Goal: Task Accomplishment & Management: Complete application form

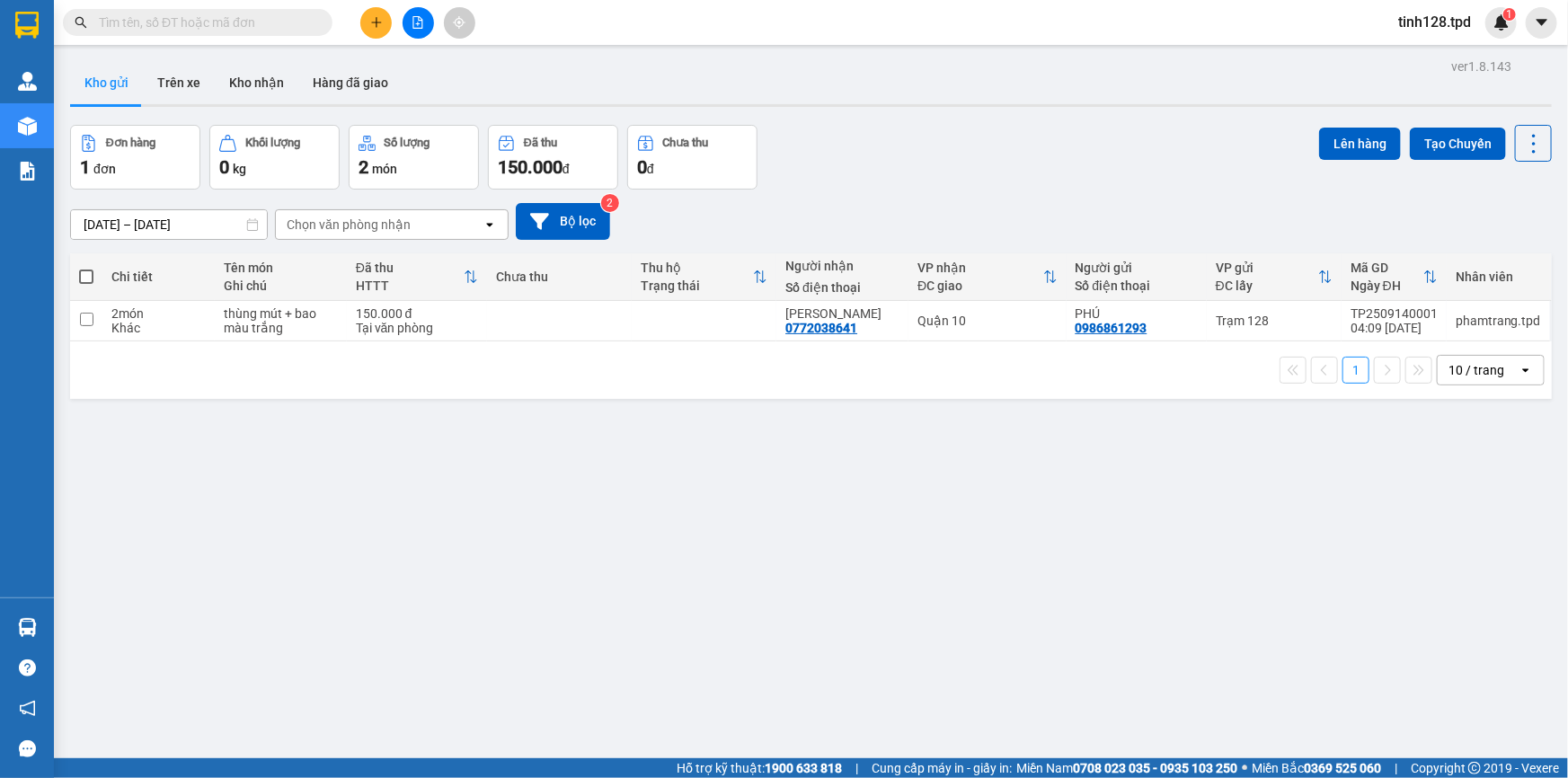
click at [88, 273] on span at bounding box center [86, 276] width 15 height 15
click at [87, 268] on input "checkbox" at bounding box center [87, 268] width 0 height 0
checkbox input "true"
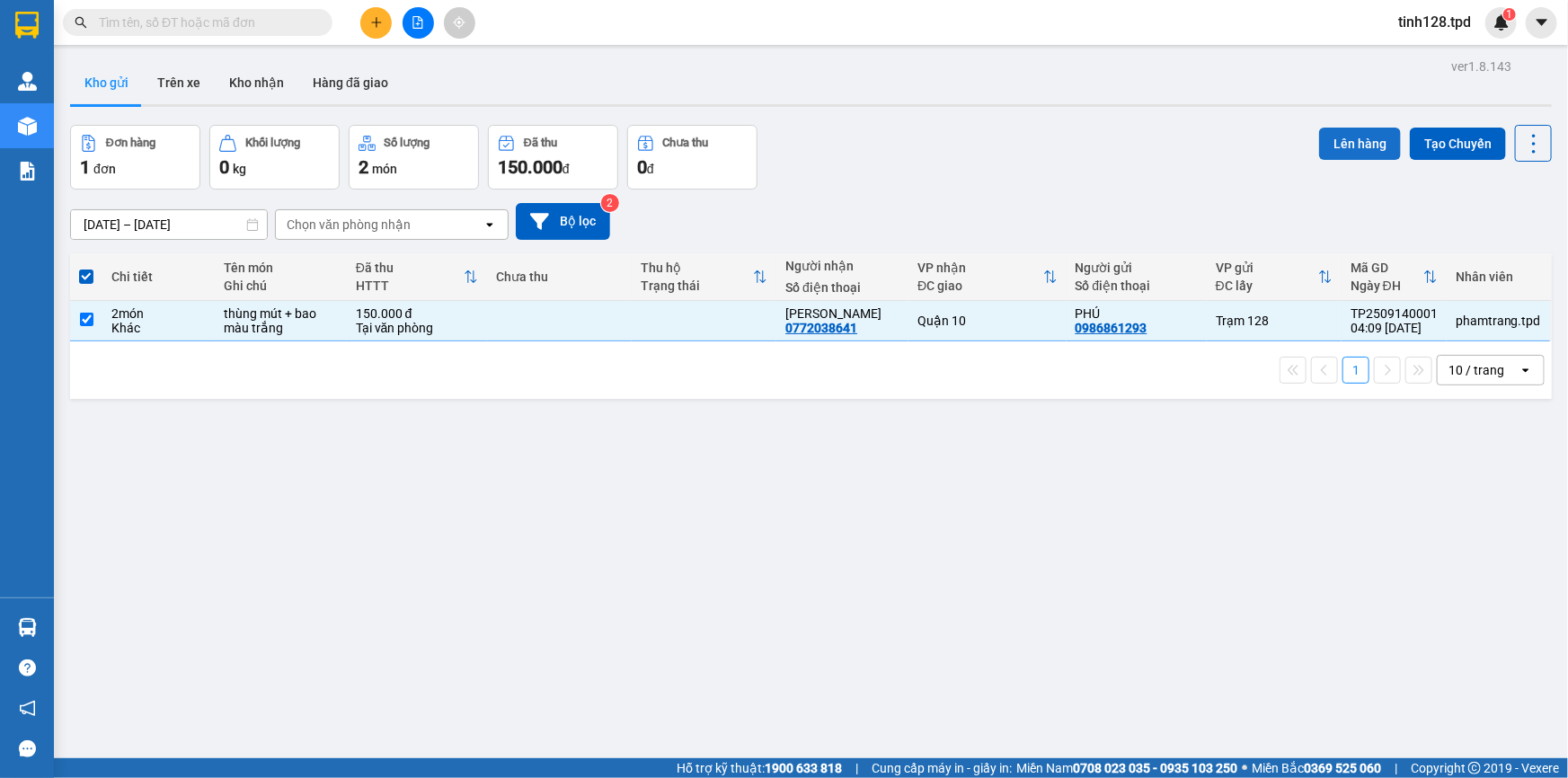
click at [1338, 140] on button "Lên hàng" at bounding box center [1359, 143] width 82 height 33
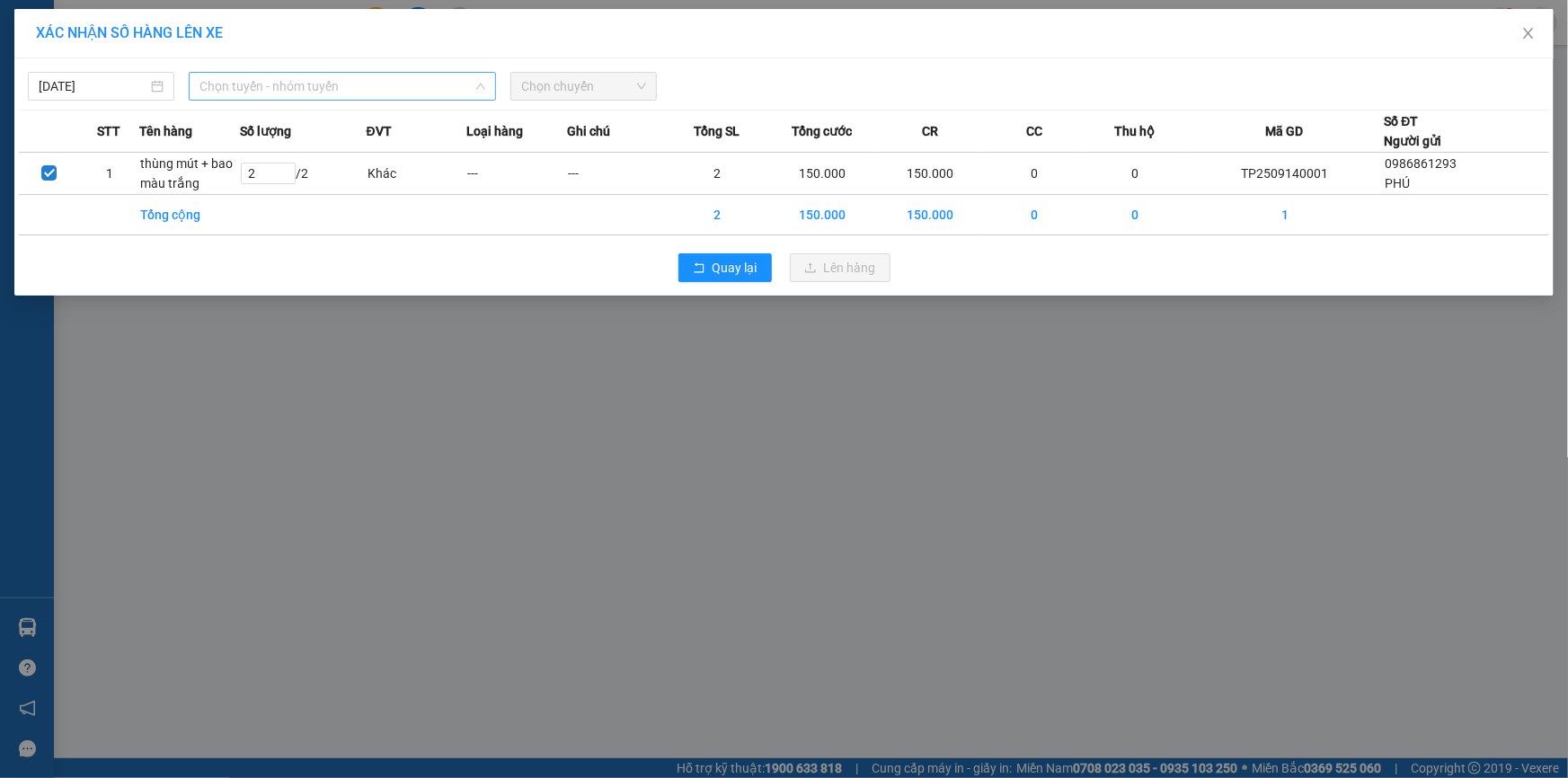
click at [230, 78] on span "Chọn tuyến - nhóm tuyến" at bounding box center [342, 86] width 286 height 27
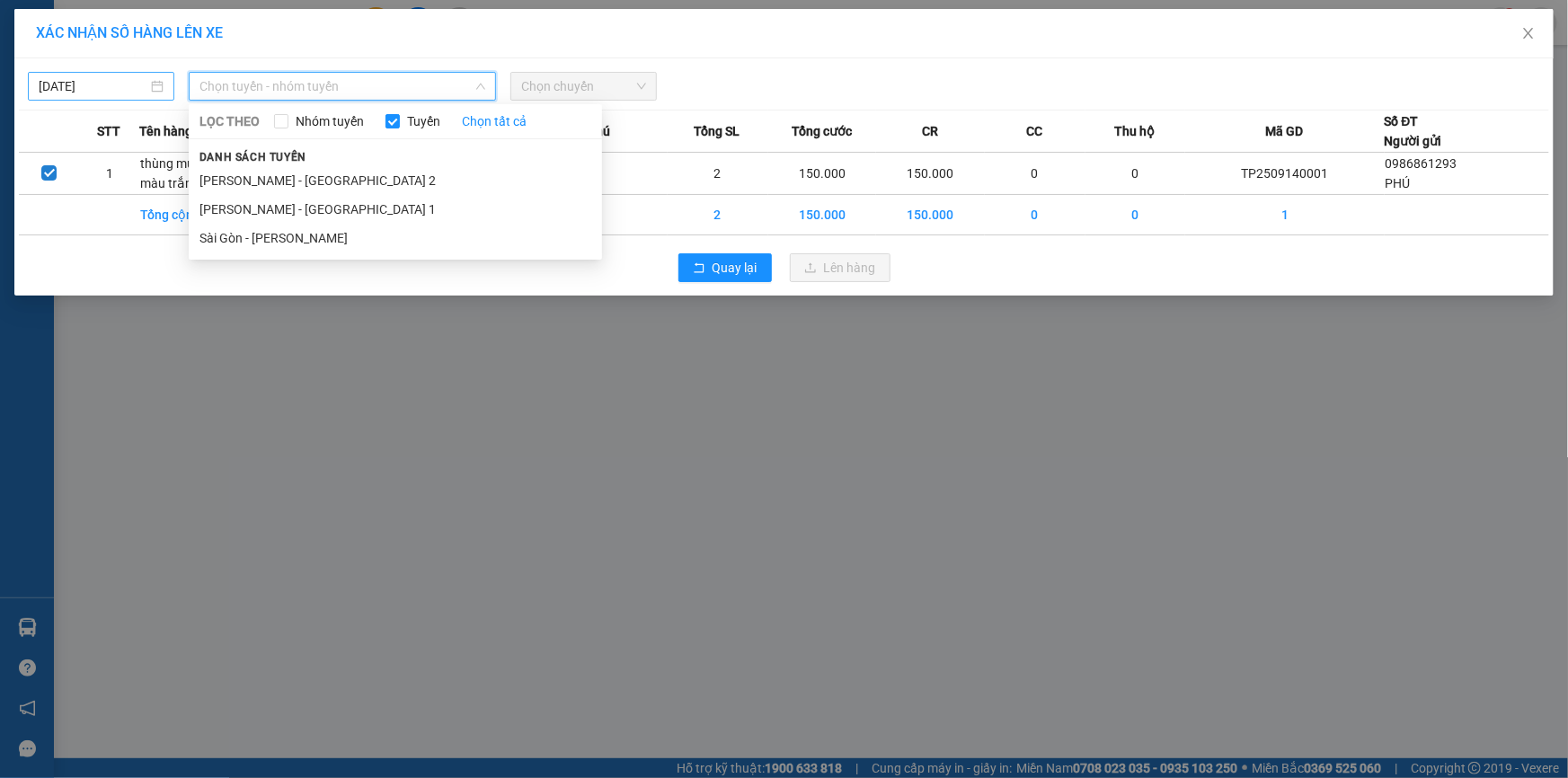
click at [117, 90] on input "[DATE]" at bounding box center [93, 86] width 108 height 20
type input "[DATE]"
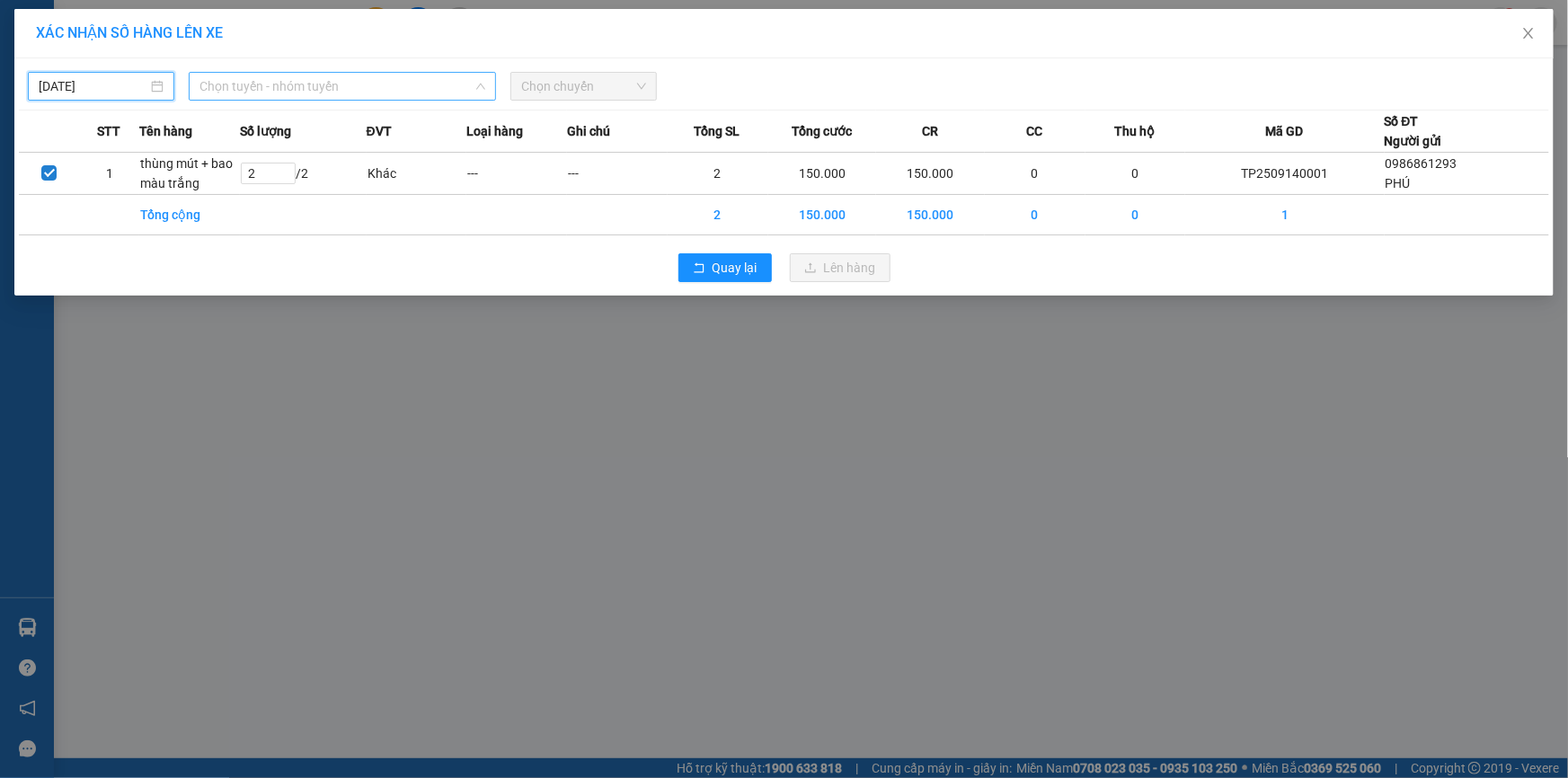
click at [296, 86] on span "Chọn tuyến - nhóm tuyến" at bounding box center [342, 86] width 286 height 27
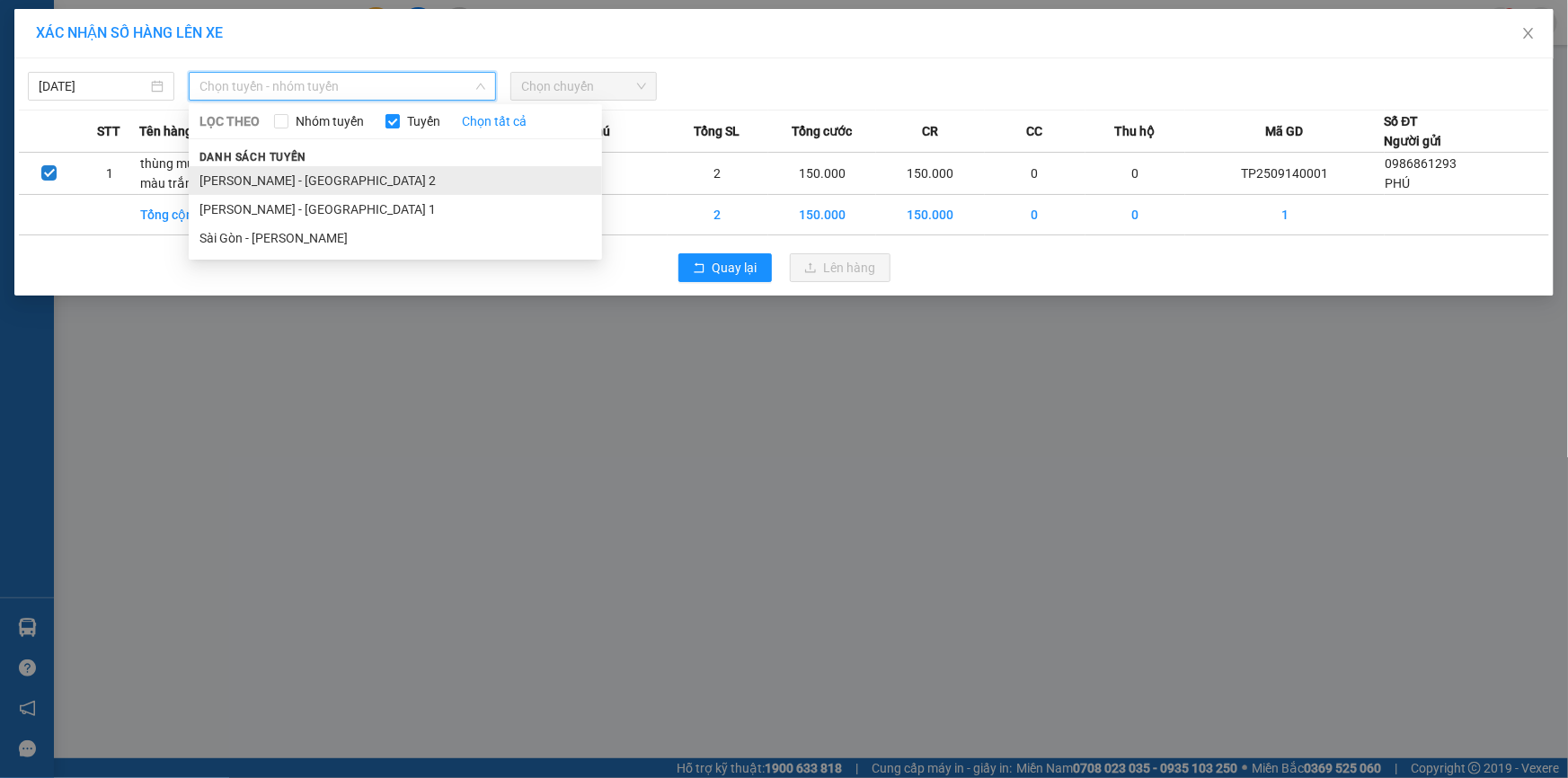
click at [325, 176] on li "[PERSON_NAME] - [GEOGRAPHIC_DATA] 2" at bounding box center [394, 180] width 413 height 29
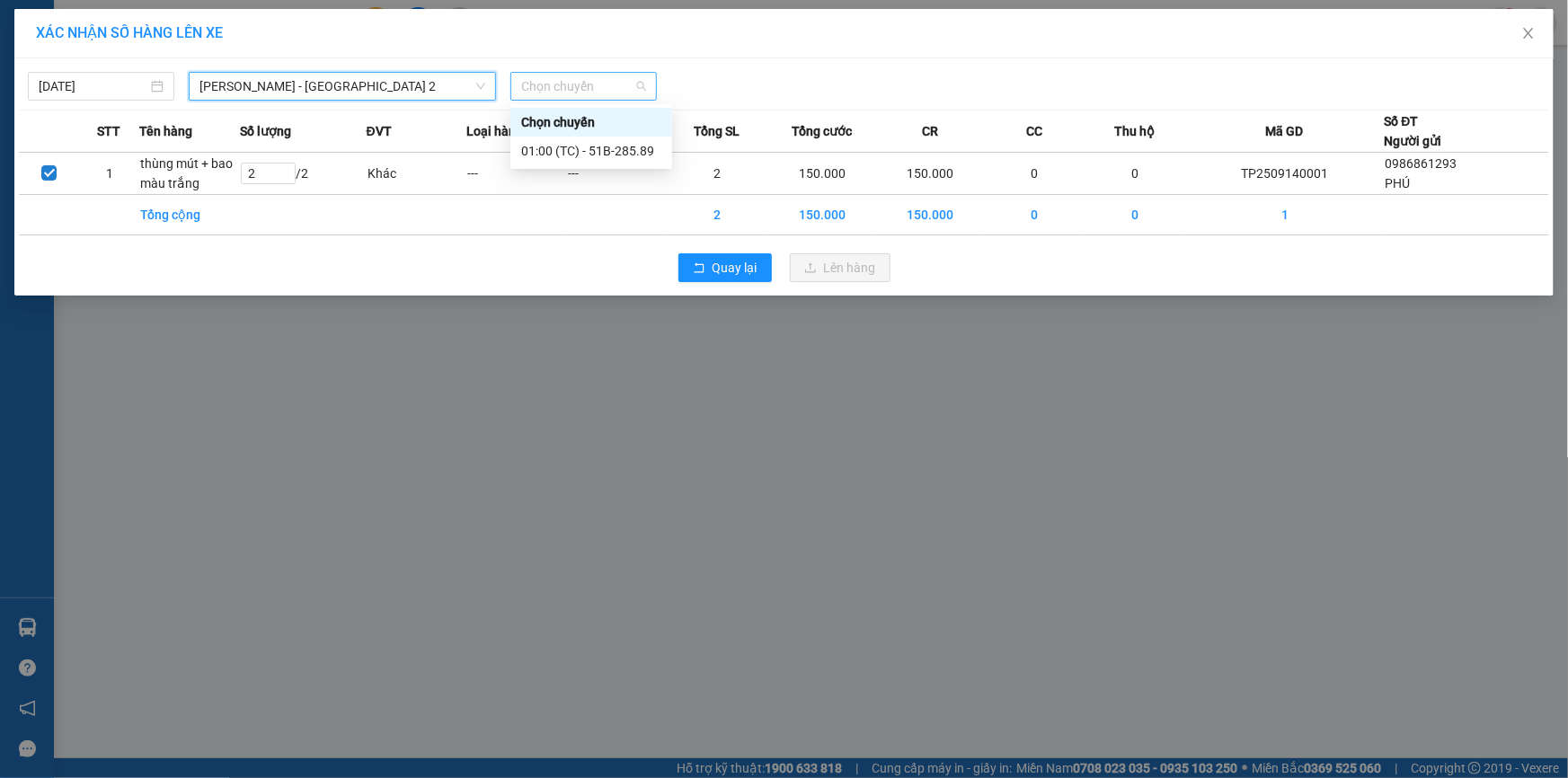
click at [603, 81] on span "Chọn chuyến" at bounding box center [583, 86] width 125 height 27
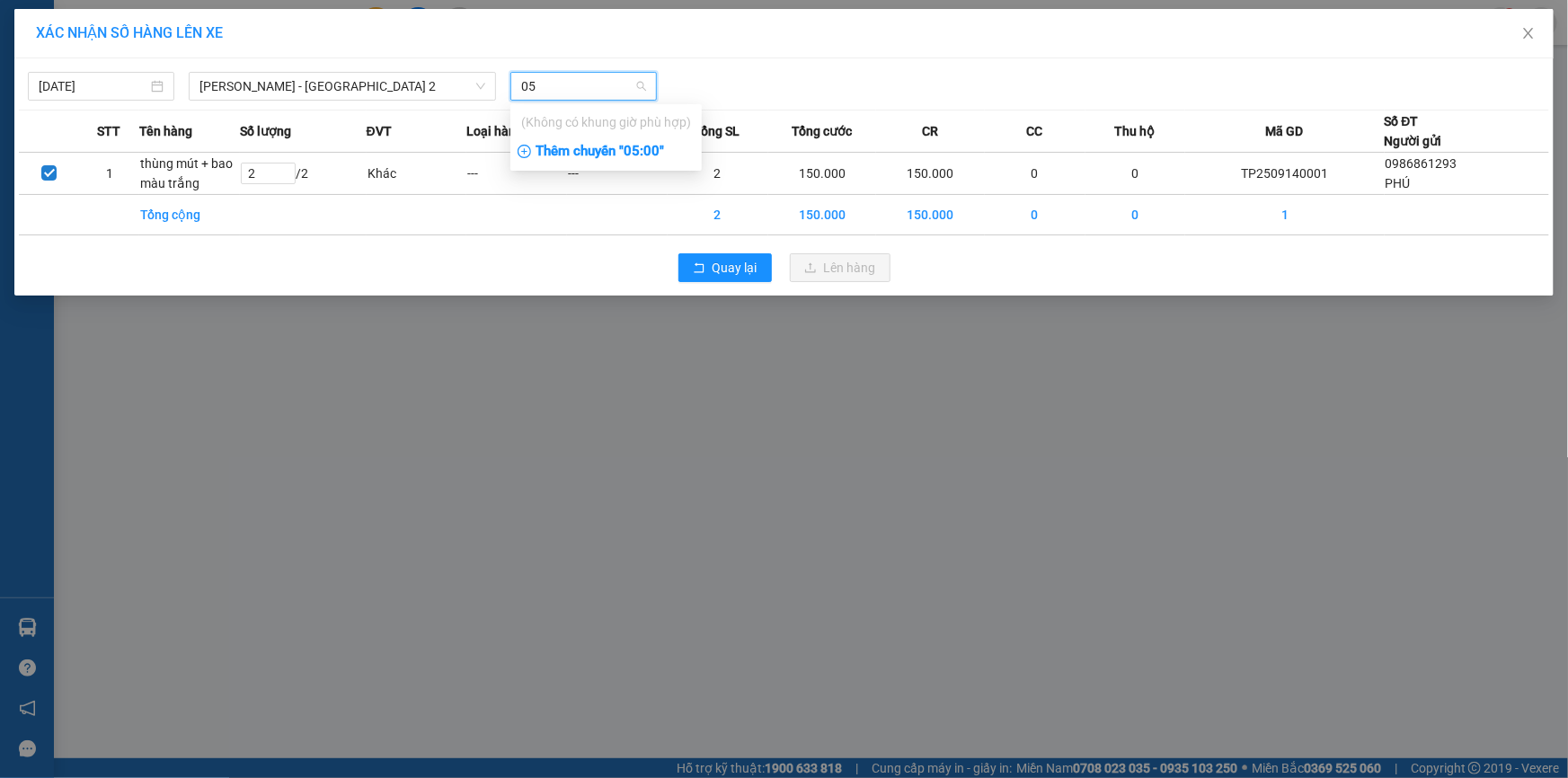
type input "05"
click at [621, 160] on div "Thêm chuyến " 05:00 "" at bounding box center [606, 152] width 191 height 31
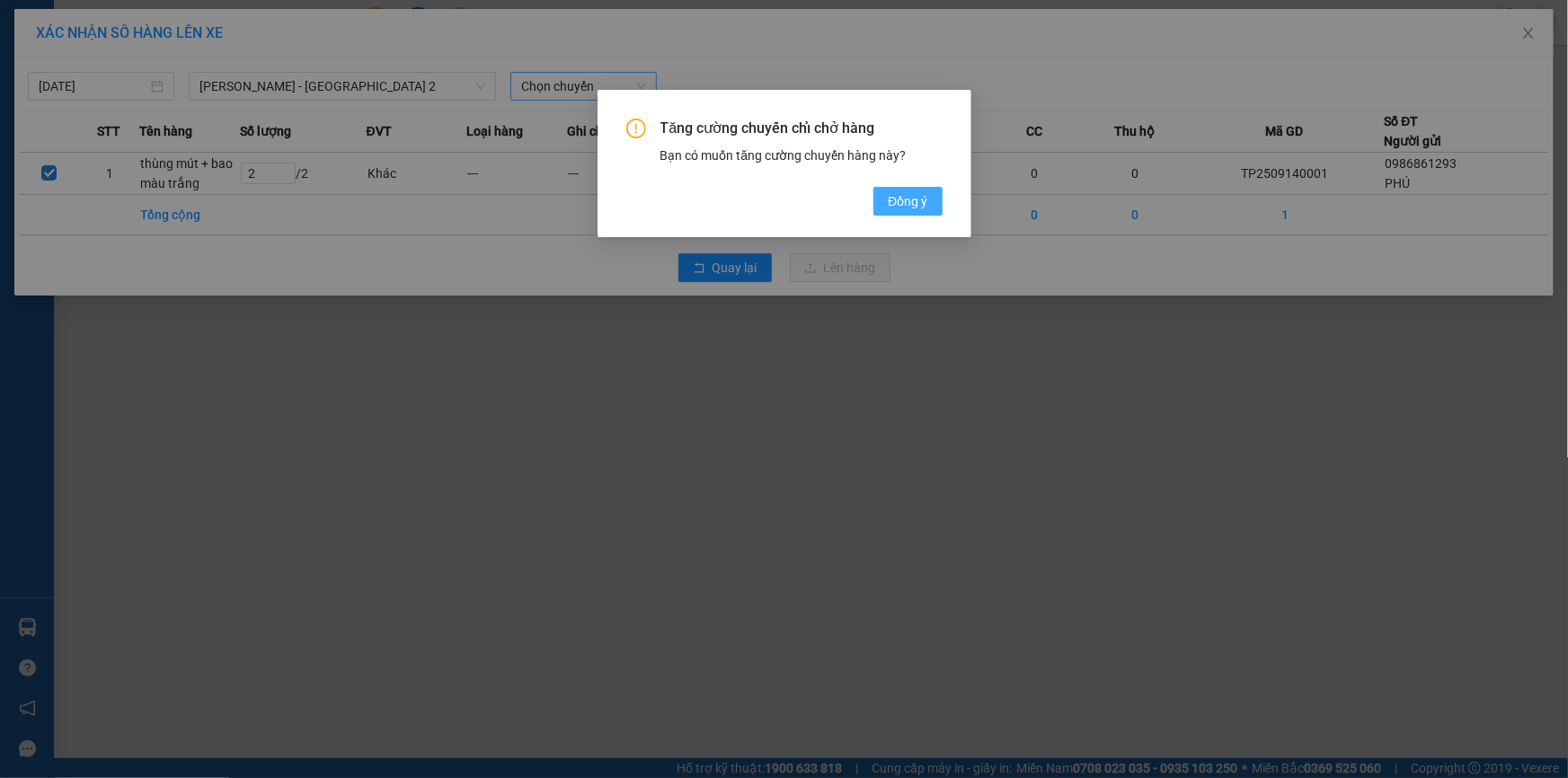
click at [911, 194] on span "Đồng ý" at bounding box center [908, 201] width 39 height 20
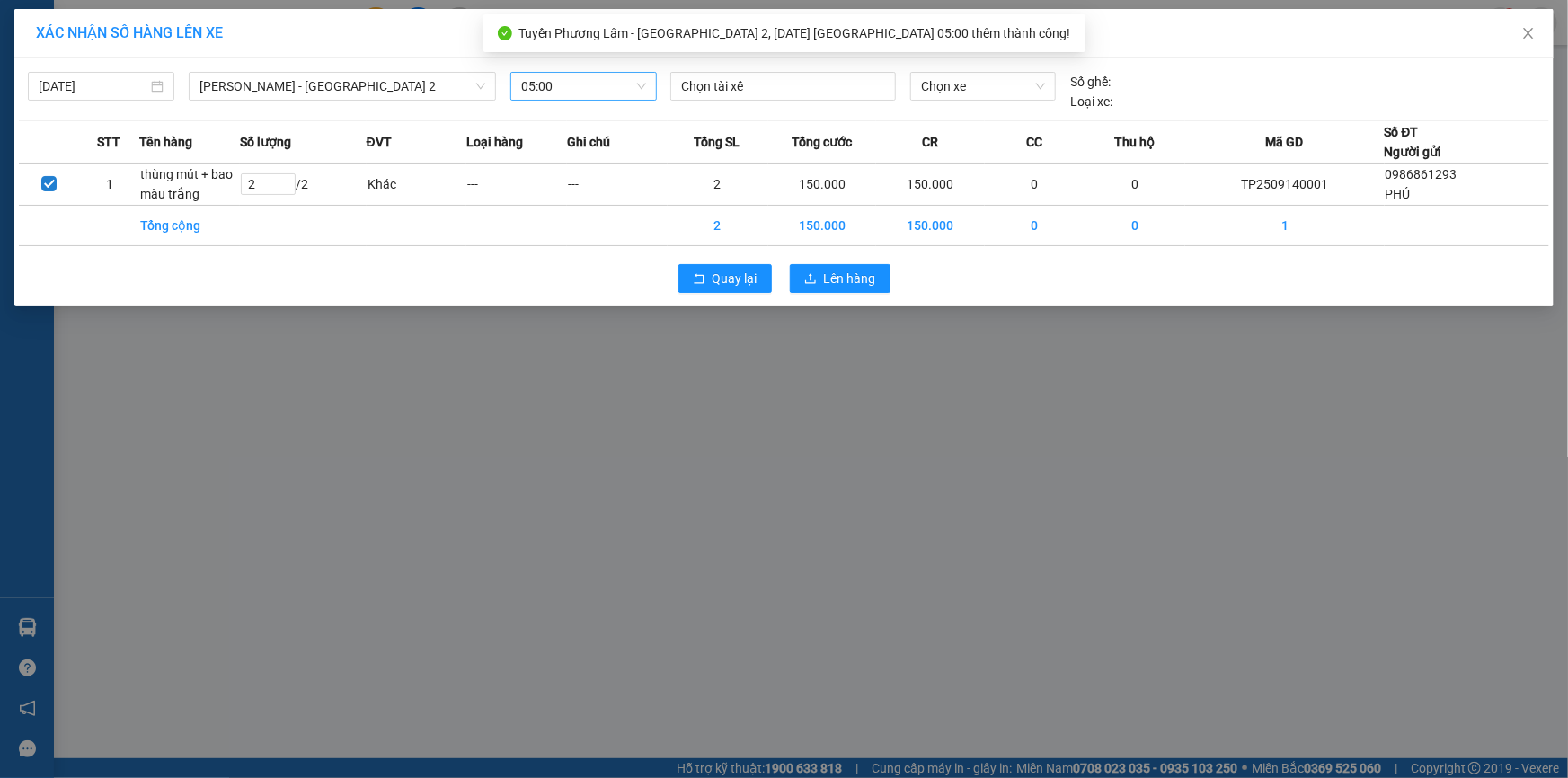
click at [758, 87] on div at bounding box center [784, 87] width 217 height 22
type input "phương"
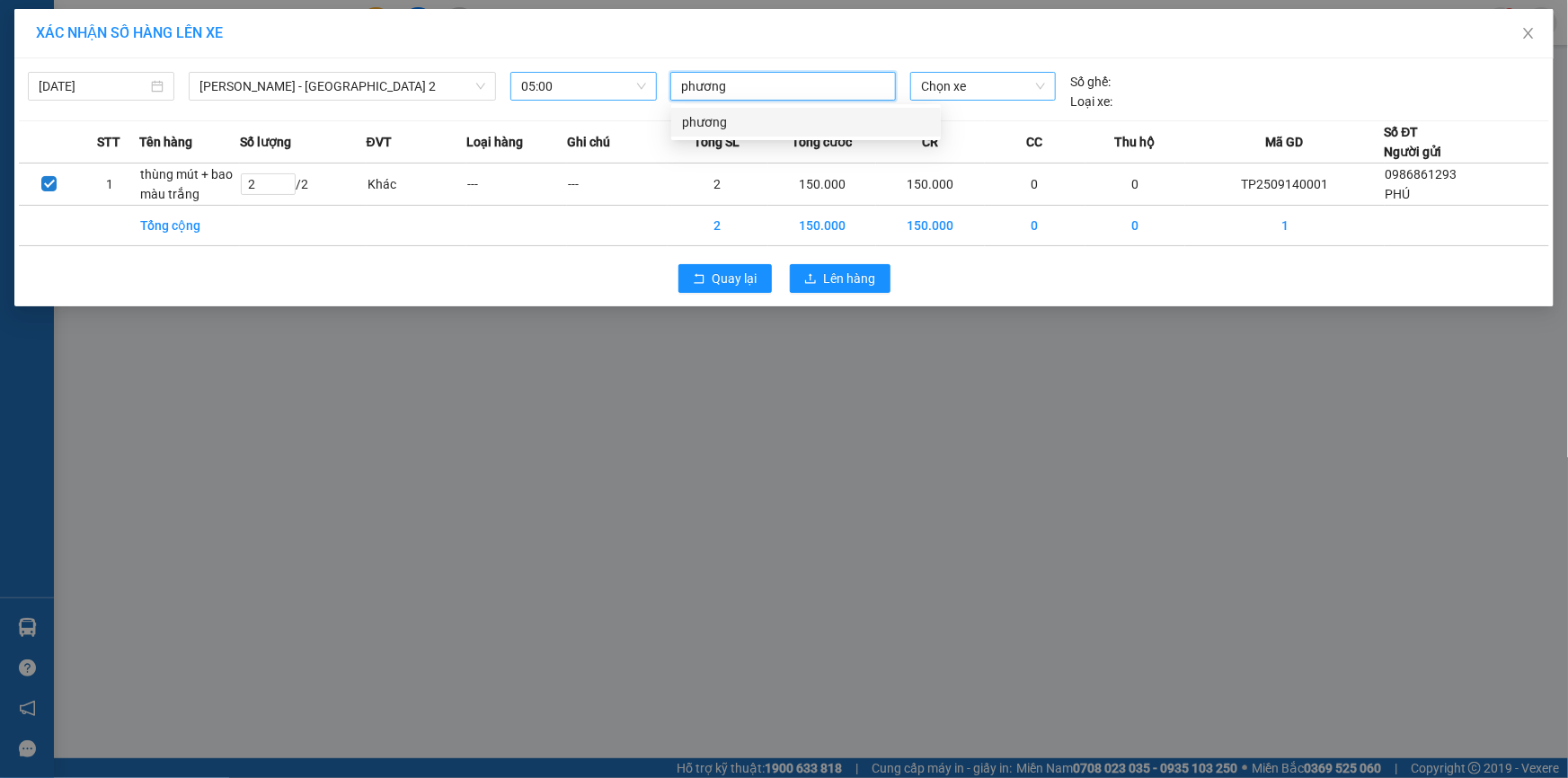
drag, startPoint x: 820, startPoint y: 117, endPoint x: 915, endPoint y: 97, distance: 97.1
click at [826, 117] on div "phương" at bounding box center [806, 122] width 248 height 20
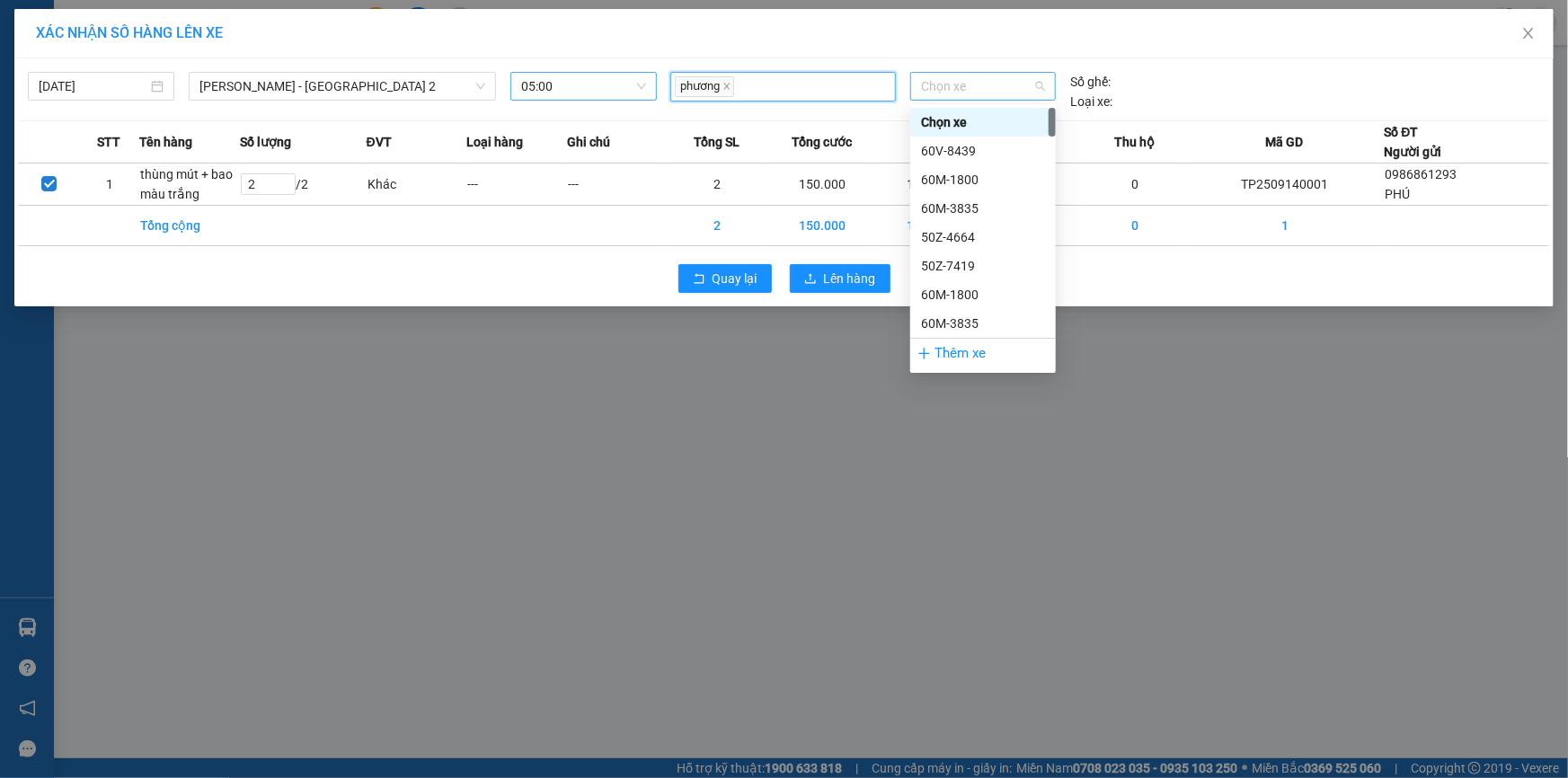
click at [994, 76] on span "Chọn xe" at bounding box center [983, 86] width 124 height 27
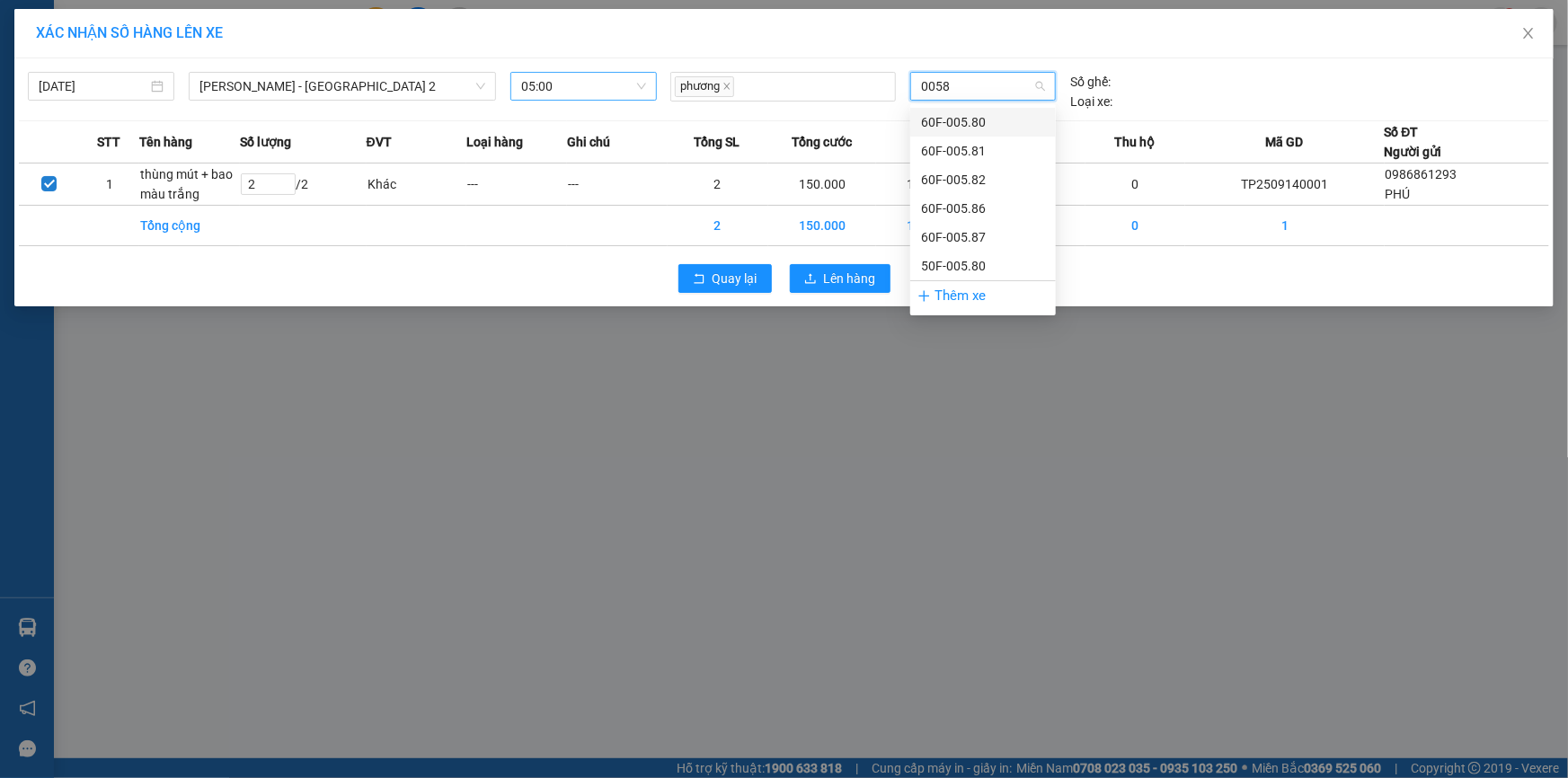
type input "00581"
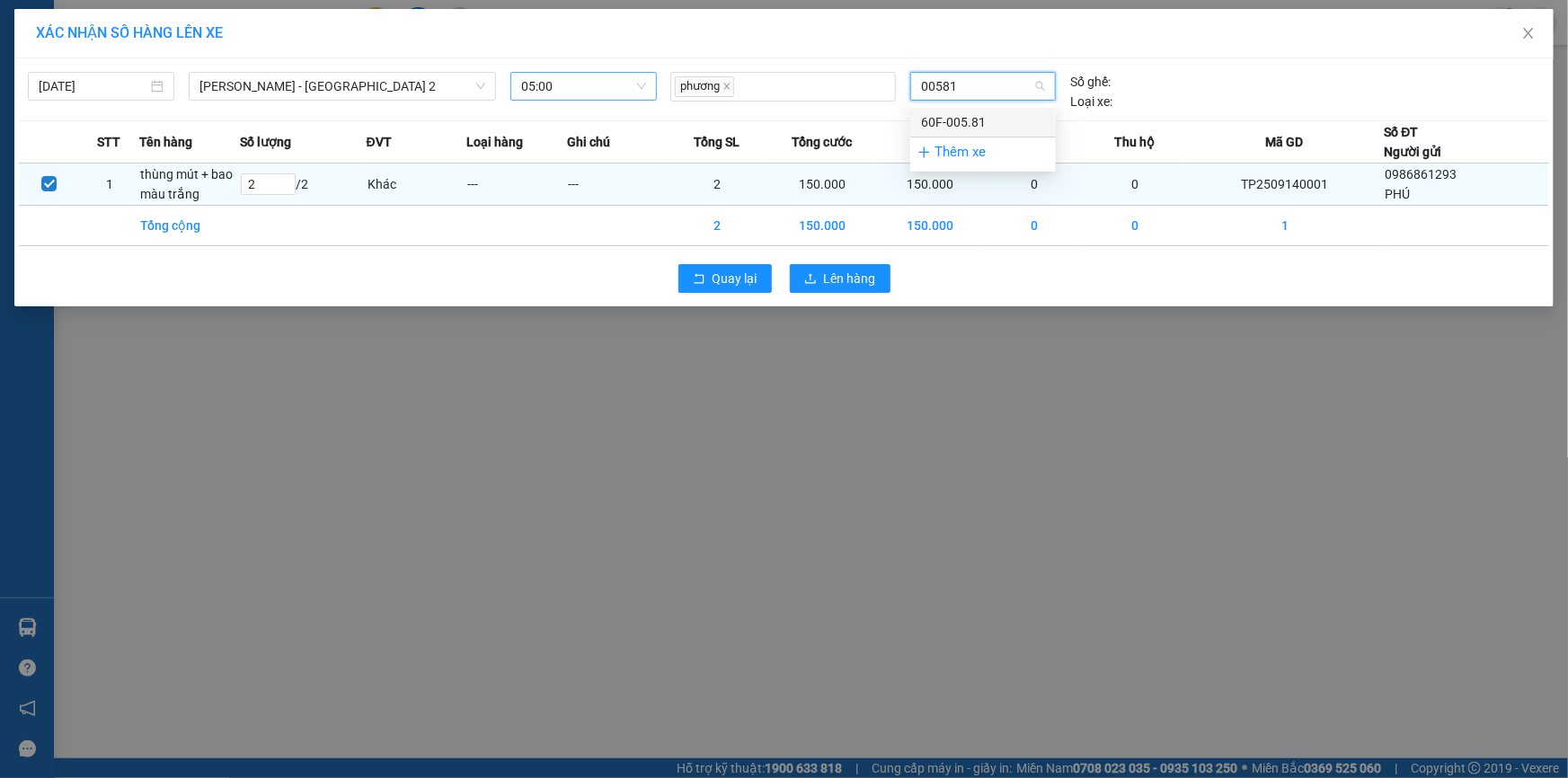
drag, startPoint x: 967, startPoint y: 124, endPoint x: 920, endPoint y: 184, distance: 76.2
click at [970, 124] on div "60F-005.81" at bounding box center [983, 122] width 124 height 20
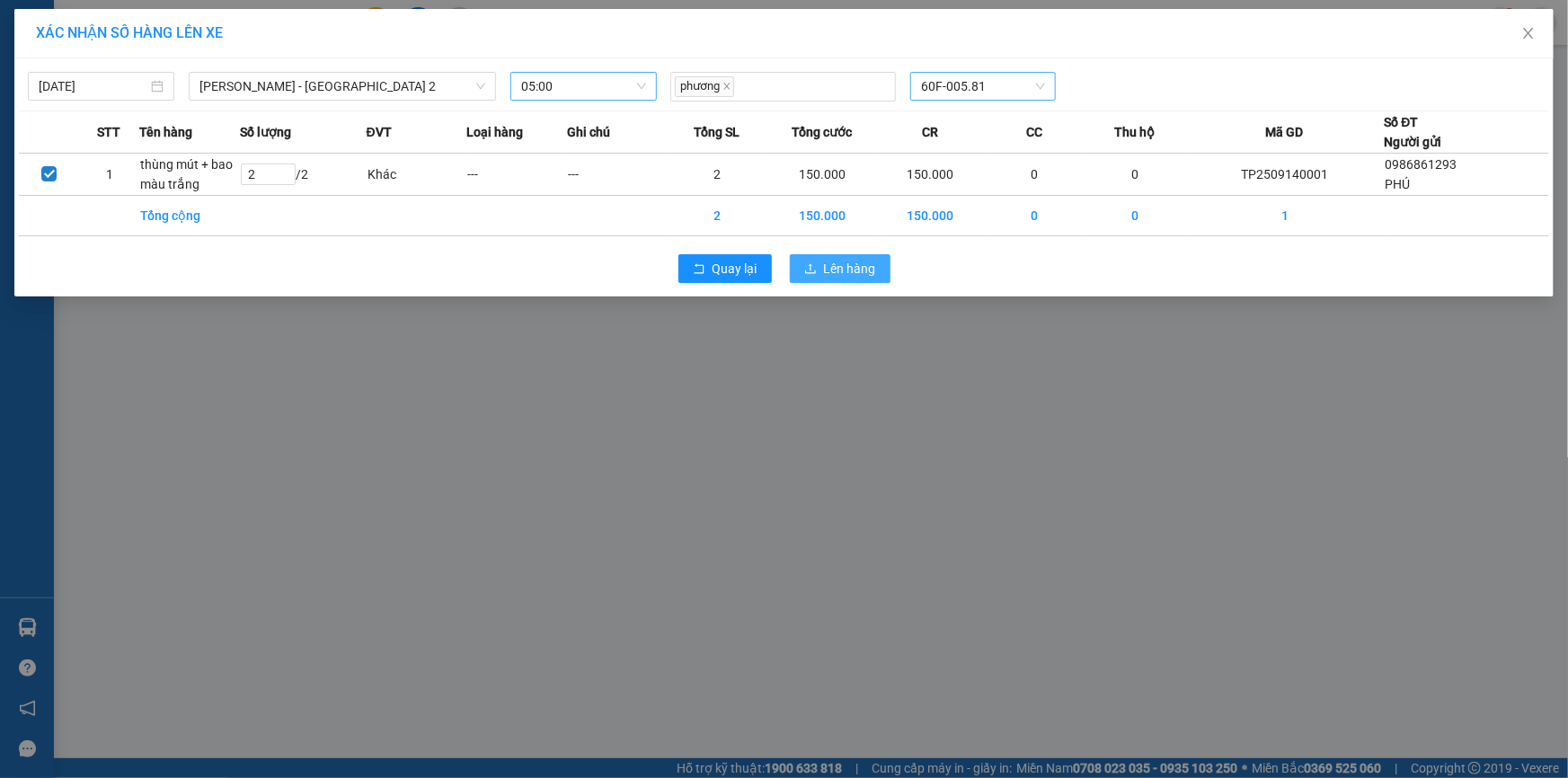
click at [852, 262] on span "Lên hàng" at bounding box center [850, 269] width 52 height 20
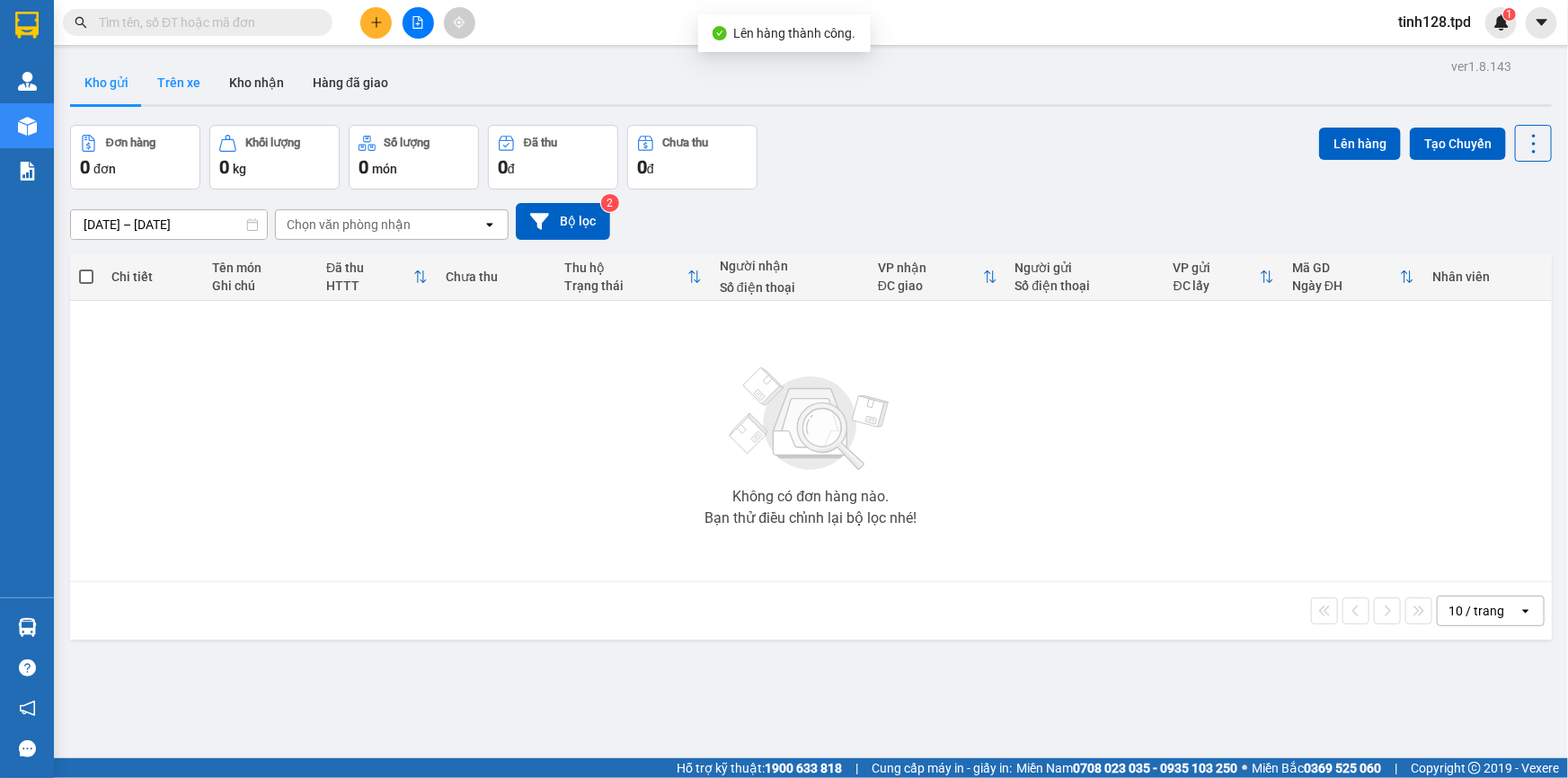
click at [170, 90] on button "Trên xe" at bounding box center [178, 83] width 72 height 43
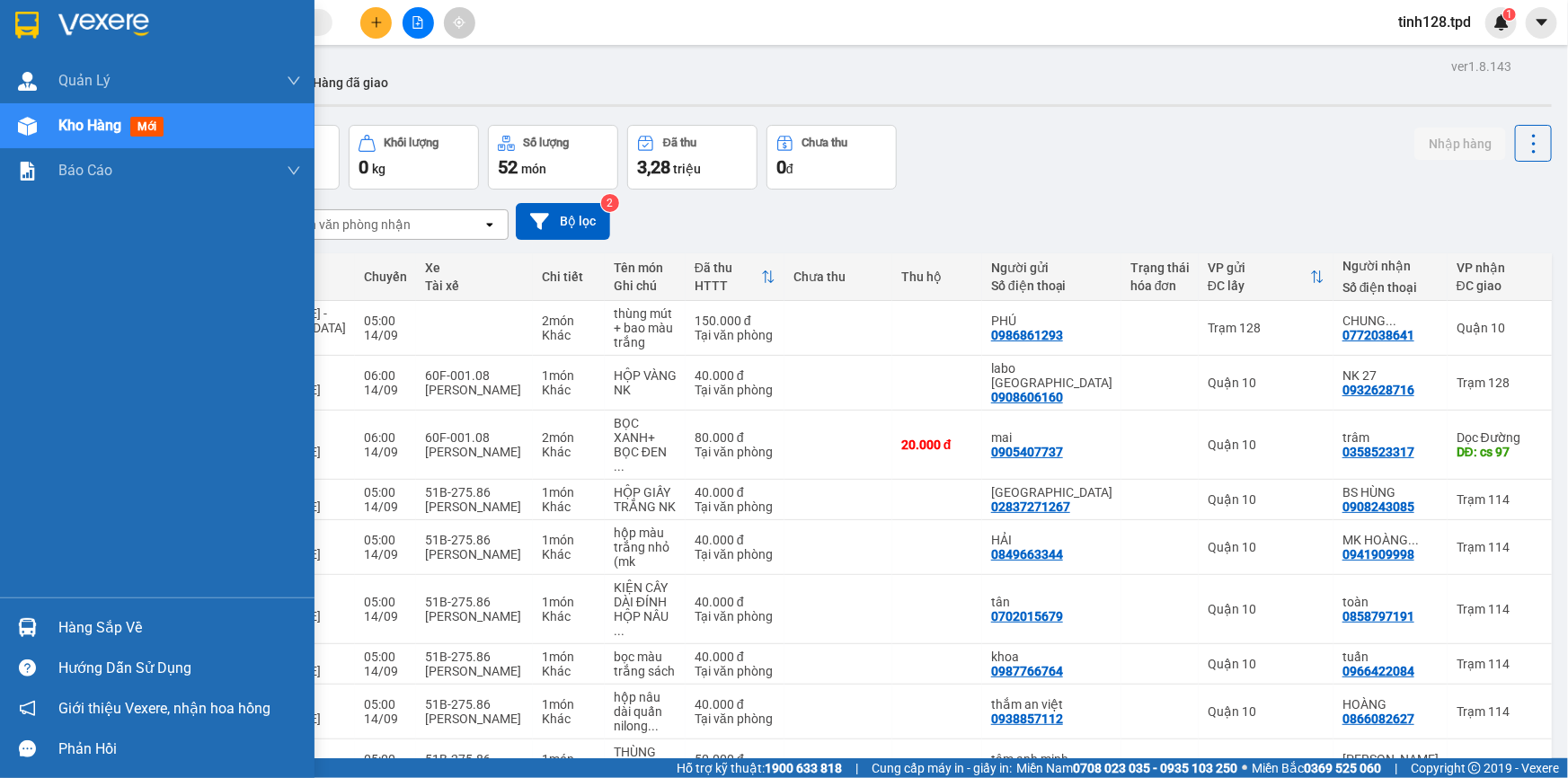
click at [86, 620] on div "Hàng sắp về" at bounding box center [179, 627] width 242 height 27
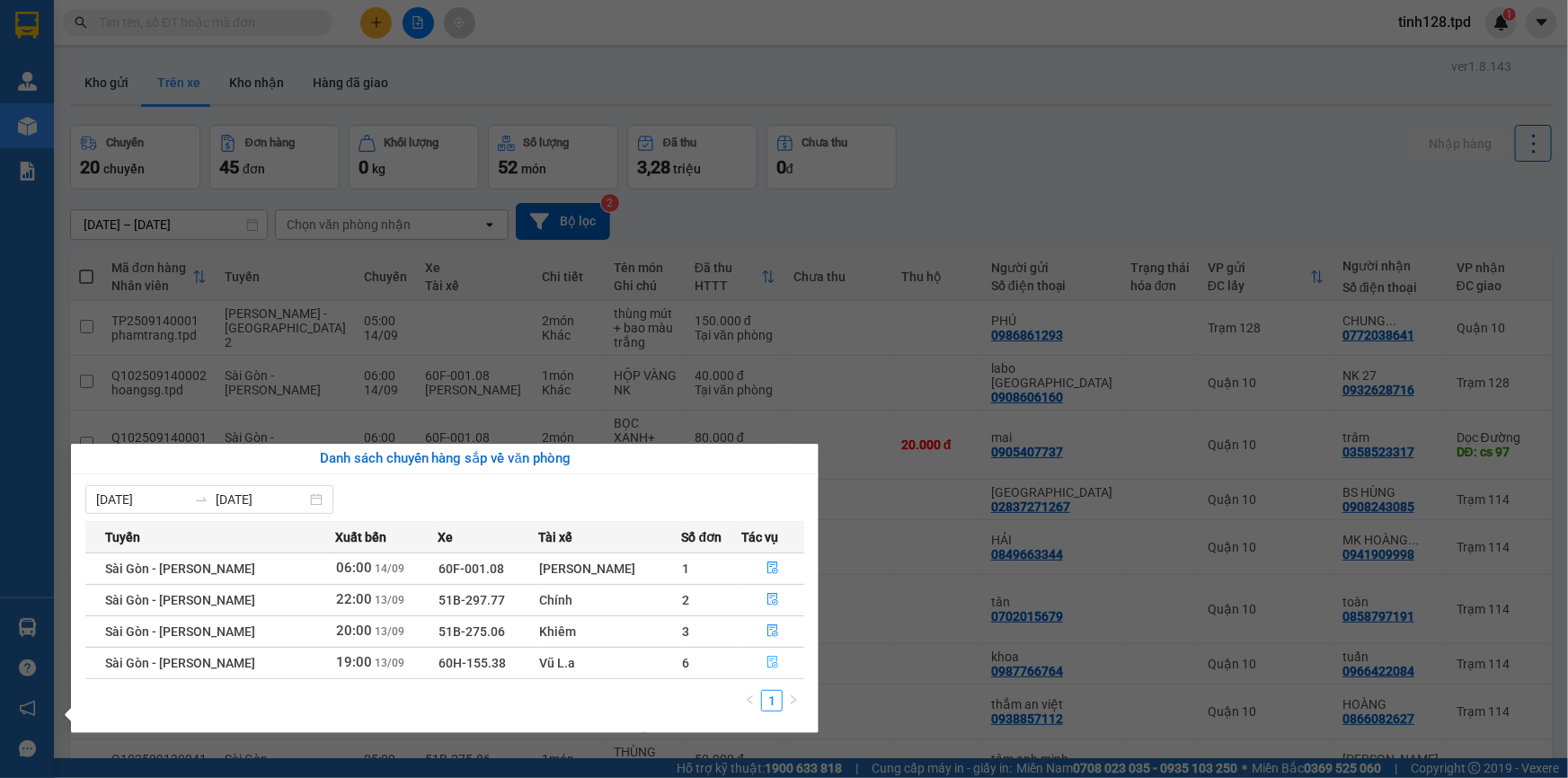
click at [769, 666] on icon "file-done" at bounding box center [773, 662] width 13 height 13
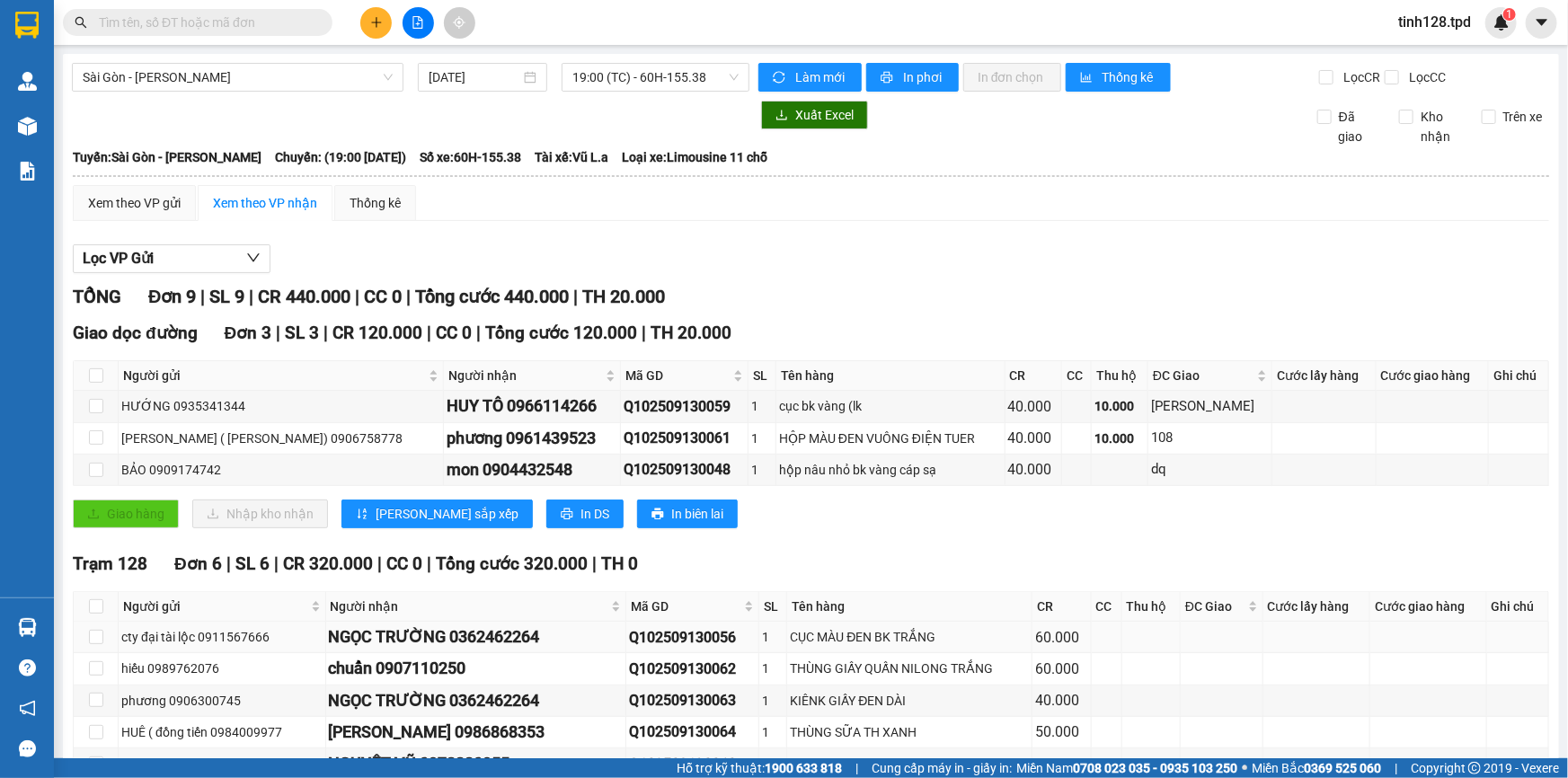
scroll to position [144, 0]
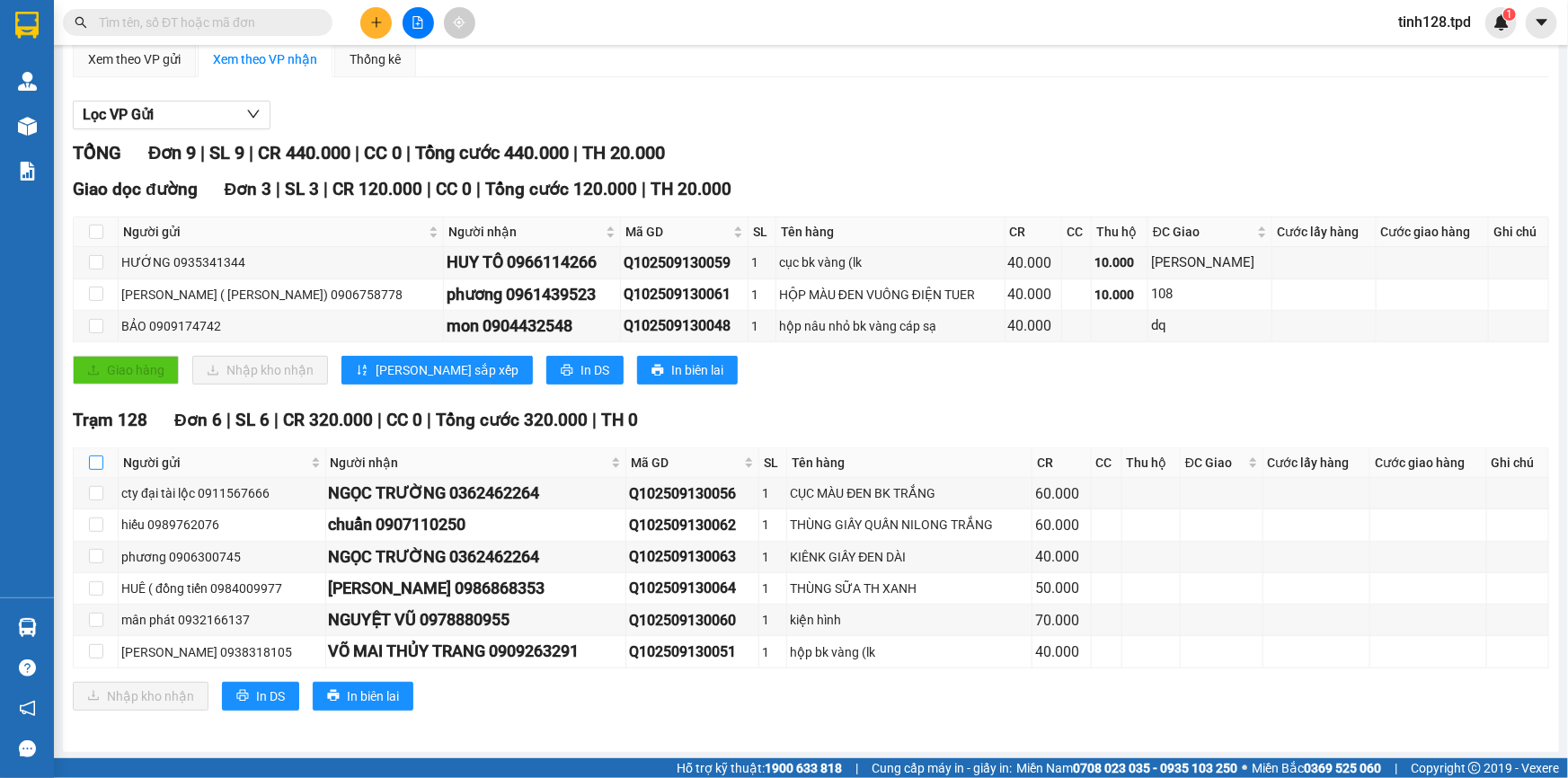
click at [96, 462] on input "checkbox" at bounding box center [96, 462] width 15 height 15
checkbox input "true"
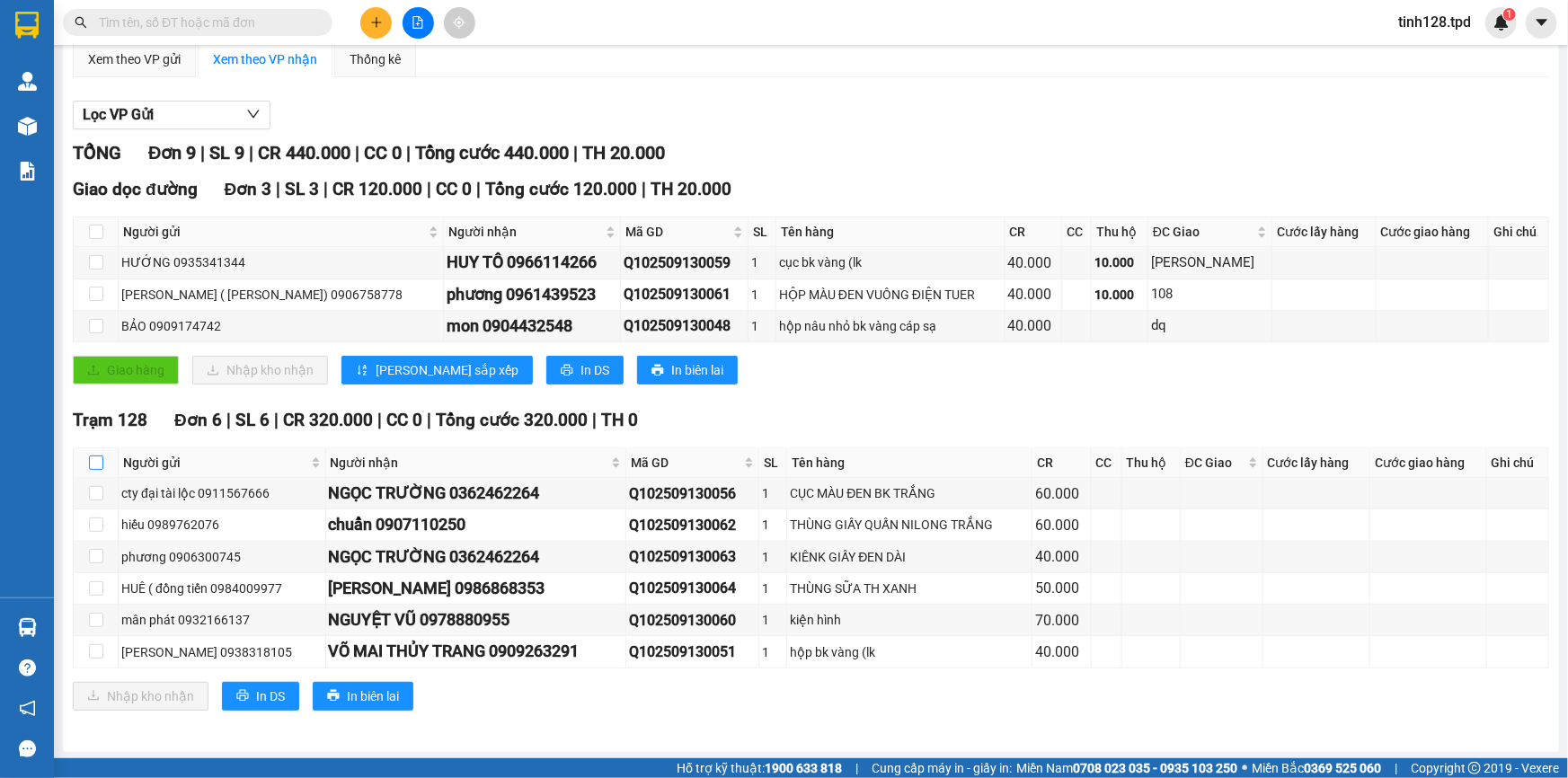
checkbox input "true"
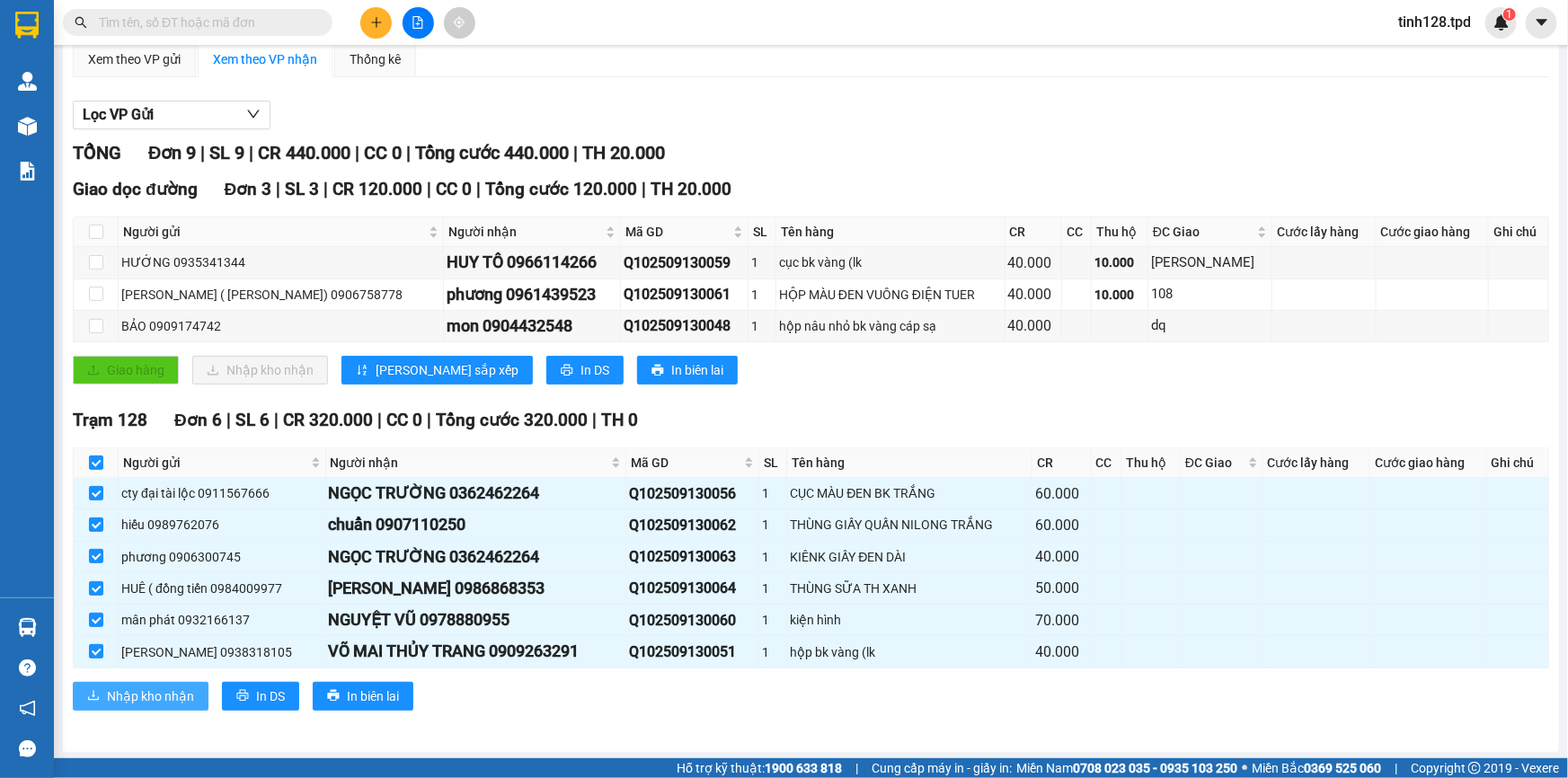
click at [152, 683] on button "Nhập kho nhận" at bounding box center [141, 696] width 136 height 29
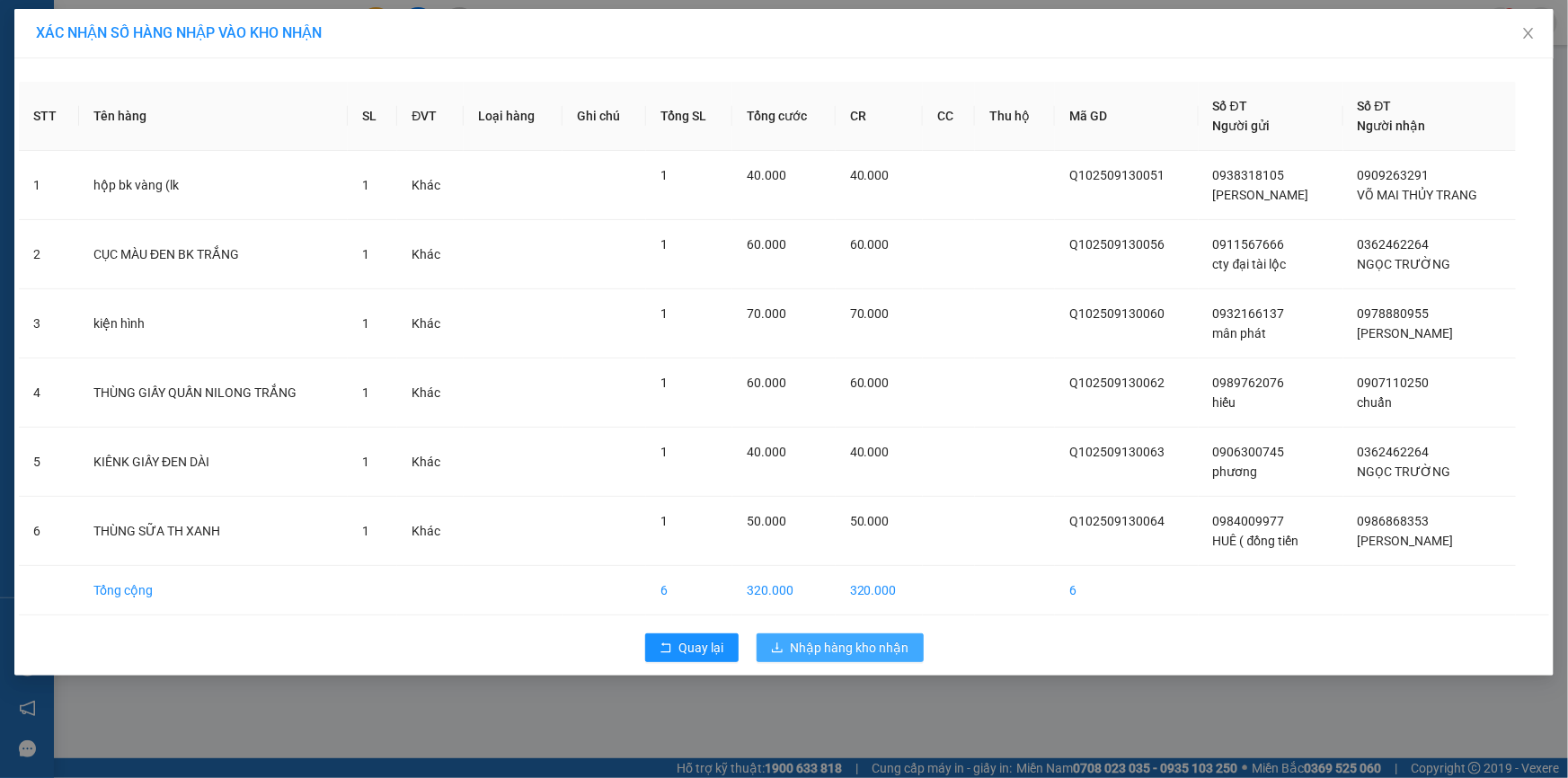
click at [846, 638] on span "Nhập hàng kho nhận" at bounding box center [850, 648] width 118 height 20
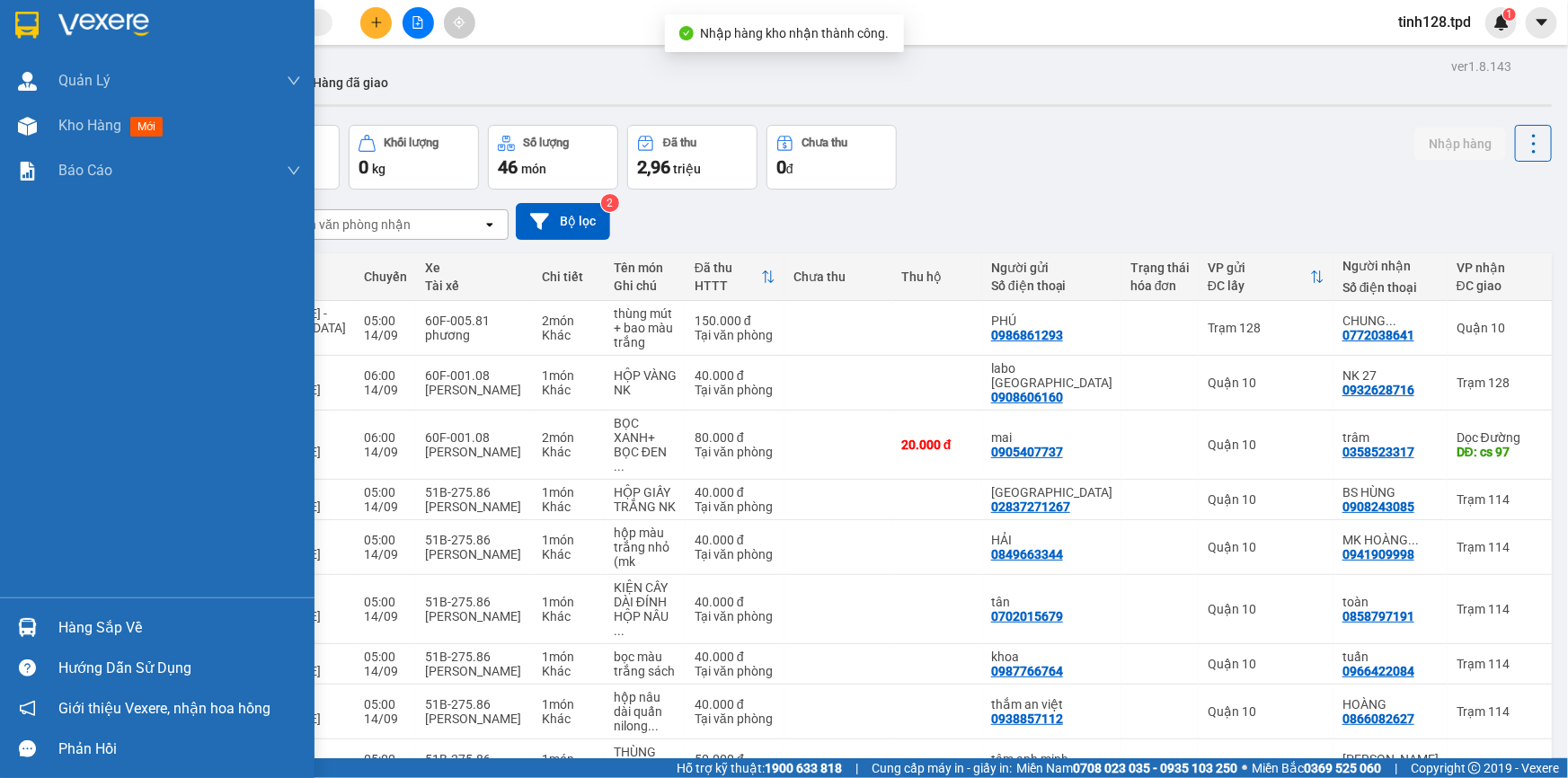
click at [35, 625] on div at bounding box center [28, 628] width 32 height 32
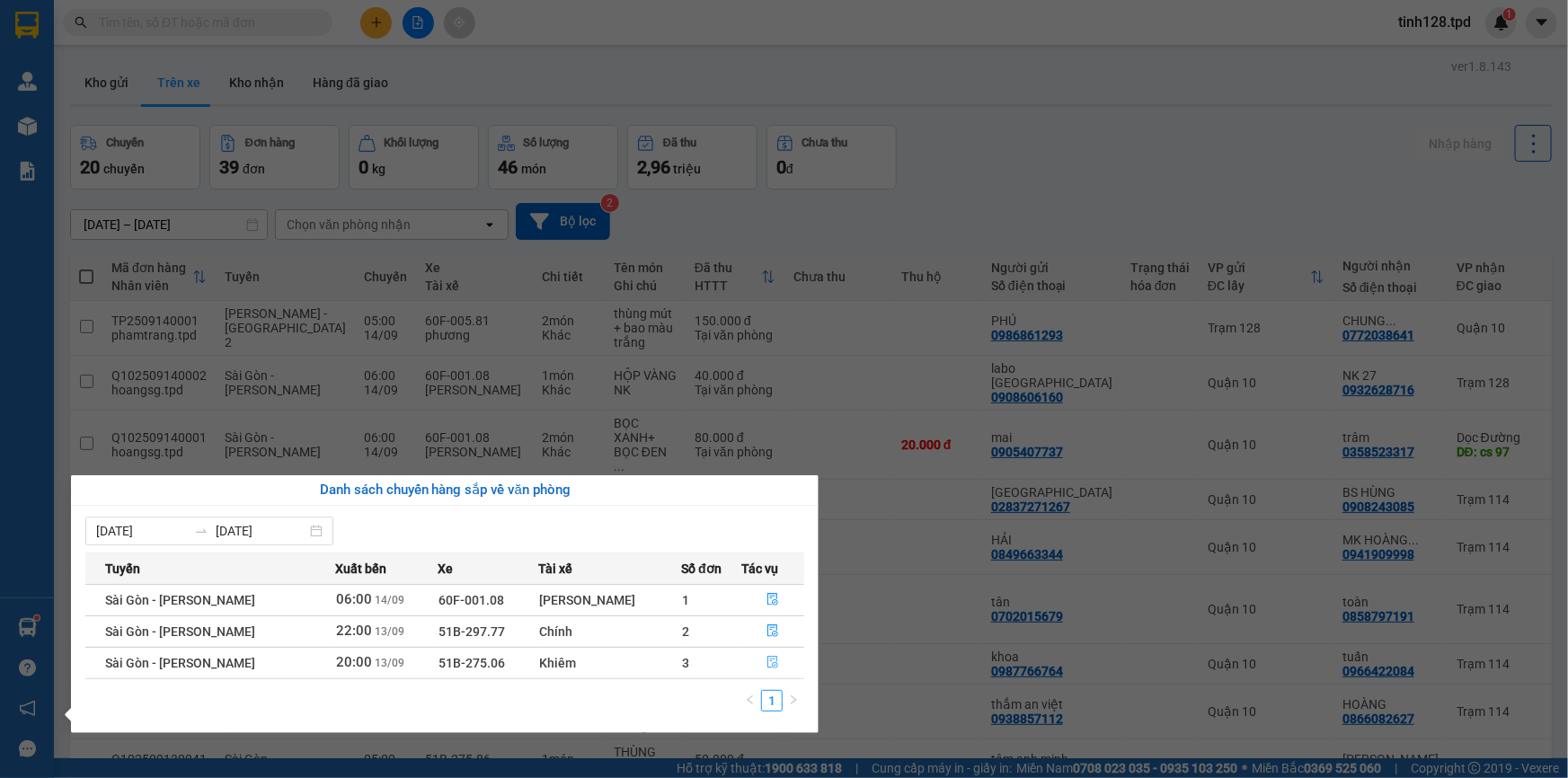
click at [772, 656] on icon "file-done" at bounding box center [772, 662] width 11 height 13
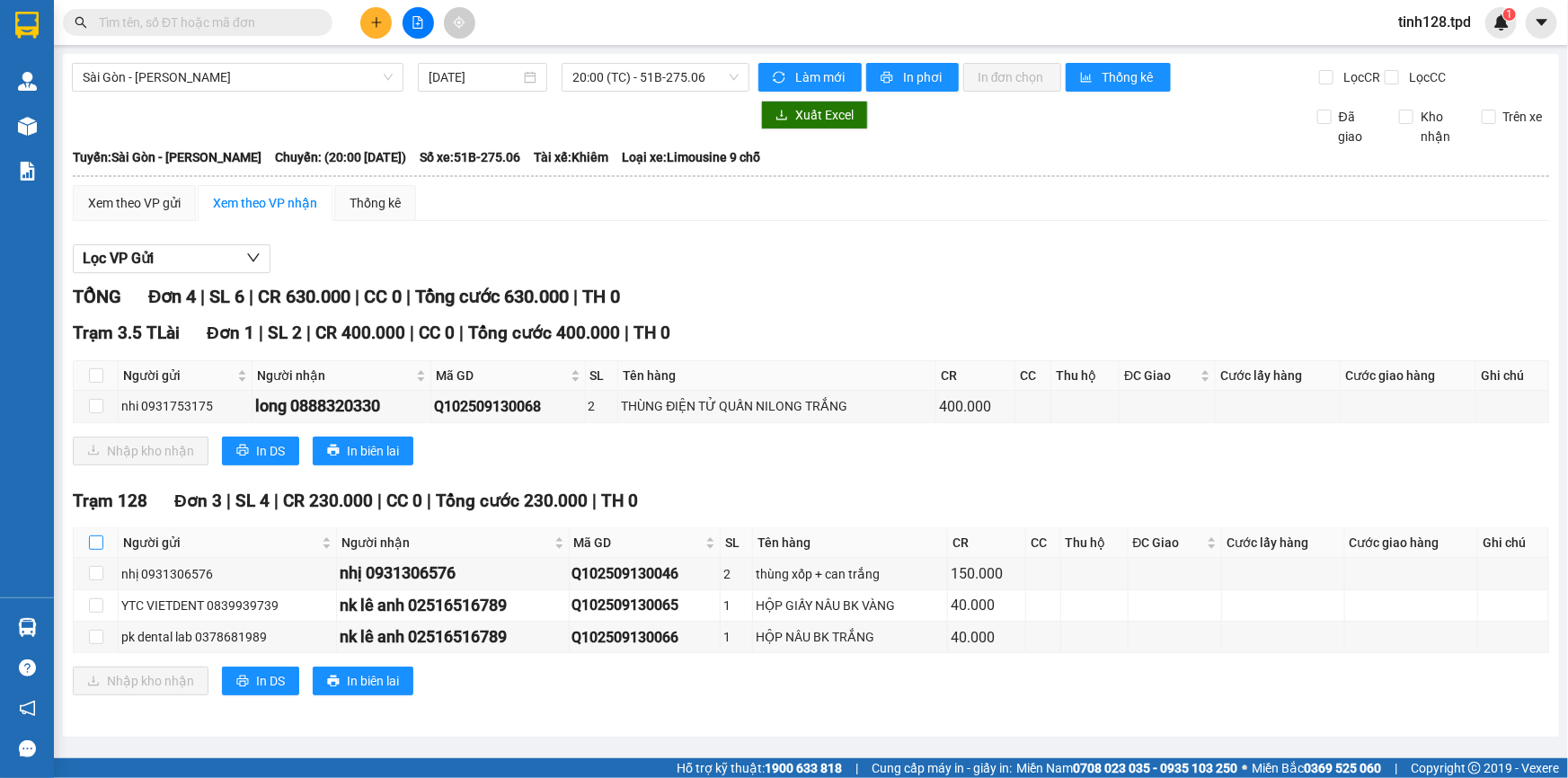
click at [97, 535] on input "checkbox" at bounding box center [96, 542] width 15 height 15
checkbox input "true"
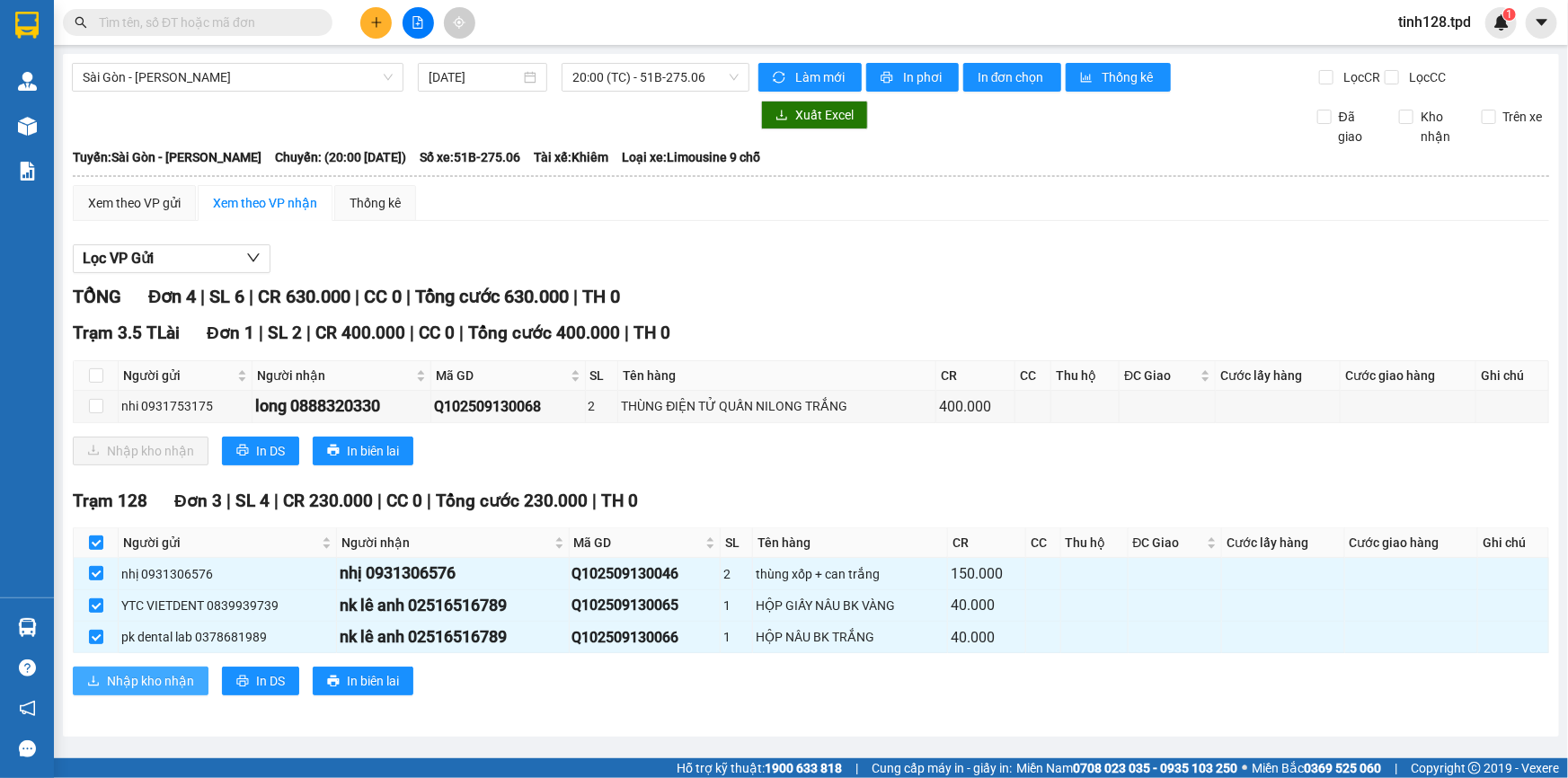
click at [136, 681] on span "Nhập kho nhận" at bounding box center [150, 681] width 87 height 20
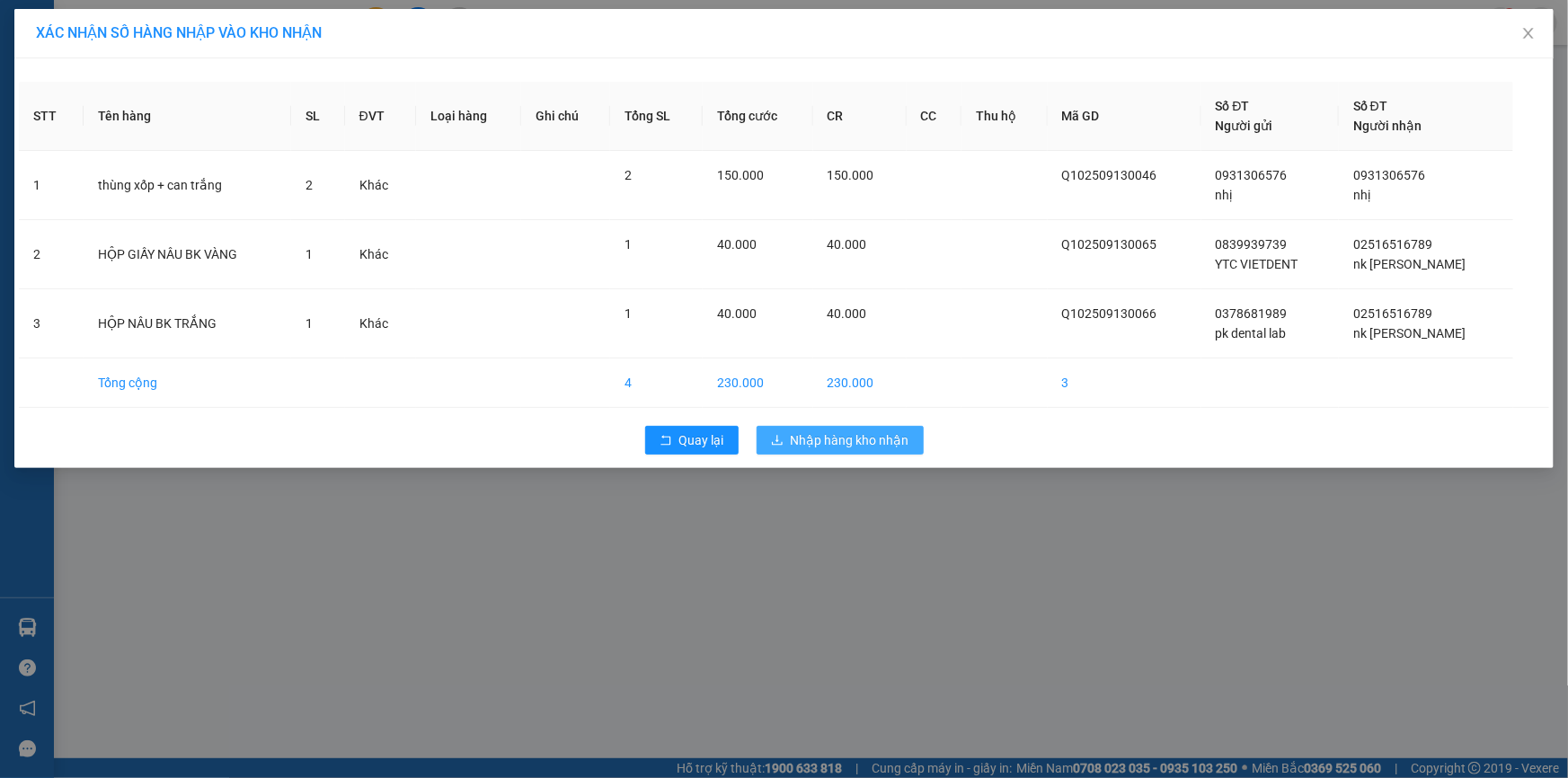
click at [893, 450] on button "Nhập hàng kho nhận" at bounding box center [841, 440] width 168 height 29
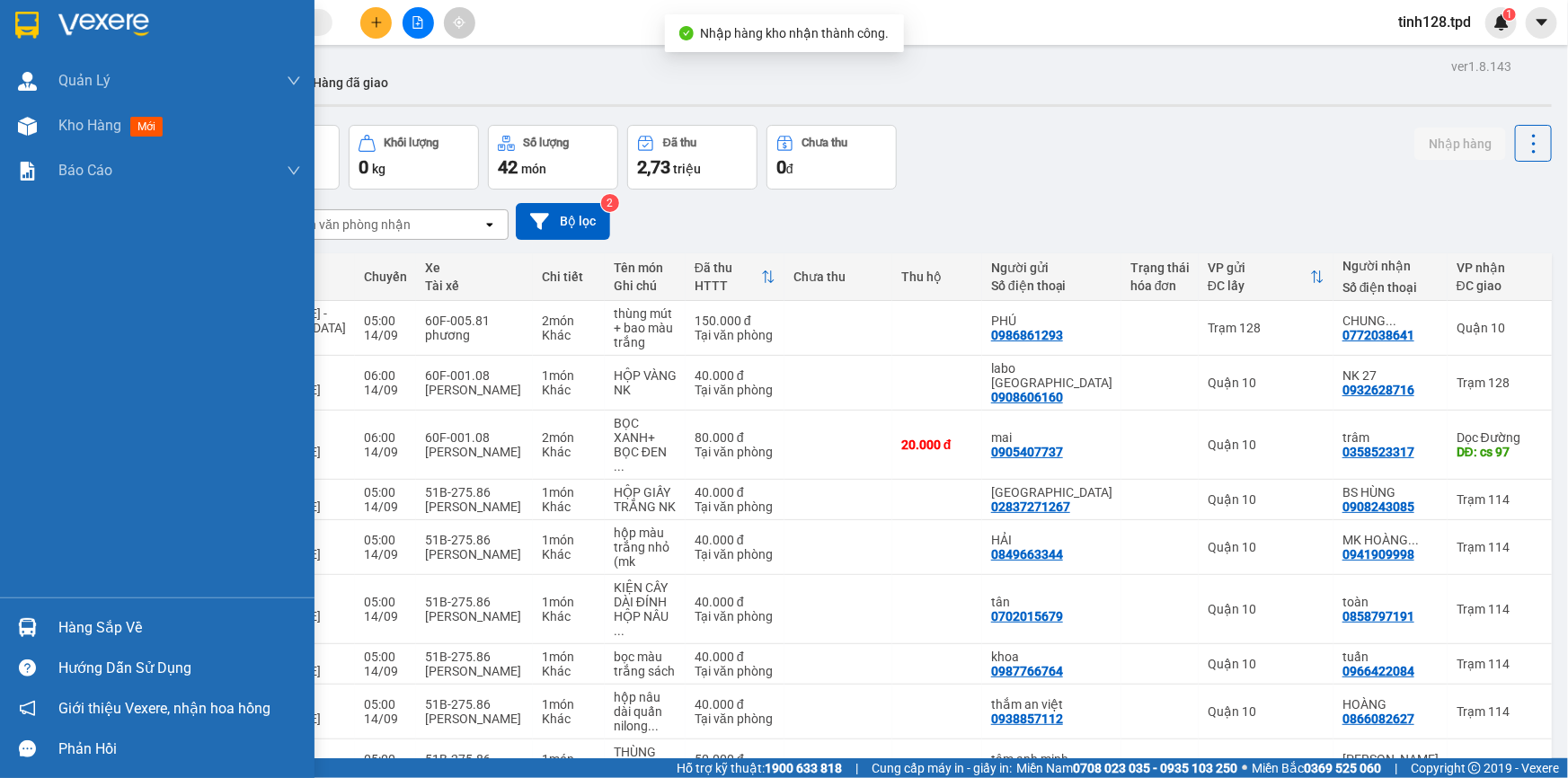
click at [47, 612] on div "Hàng sắp về" at bounding box center [157, 627] width 314 height 40
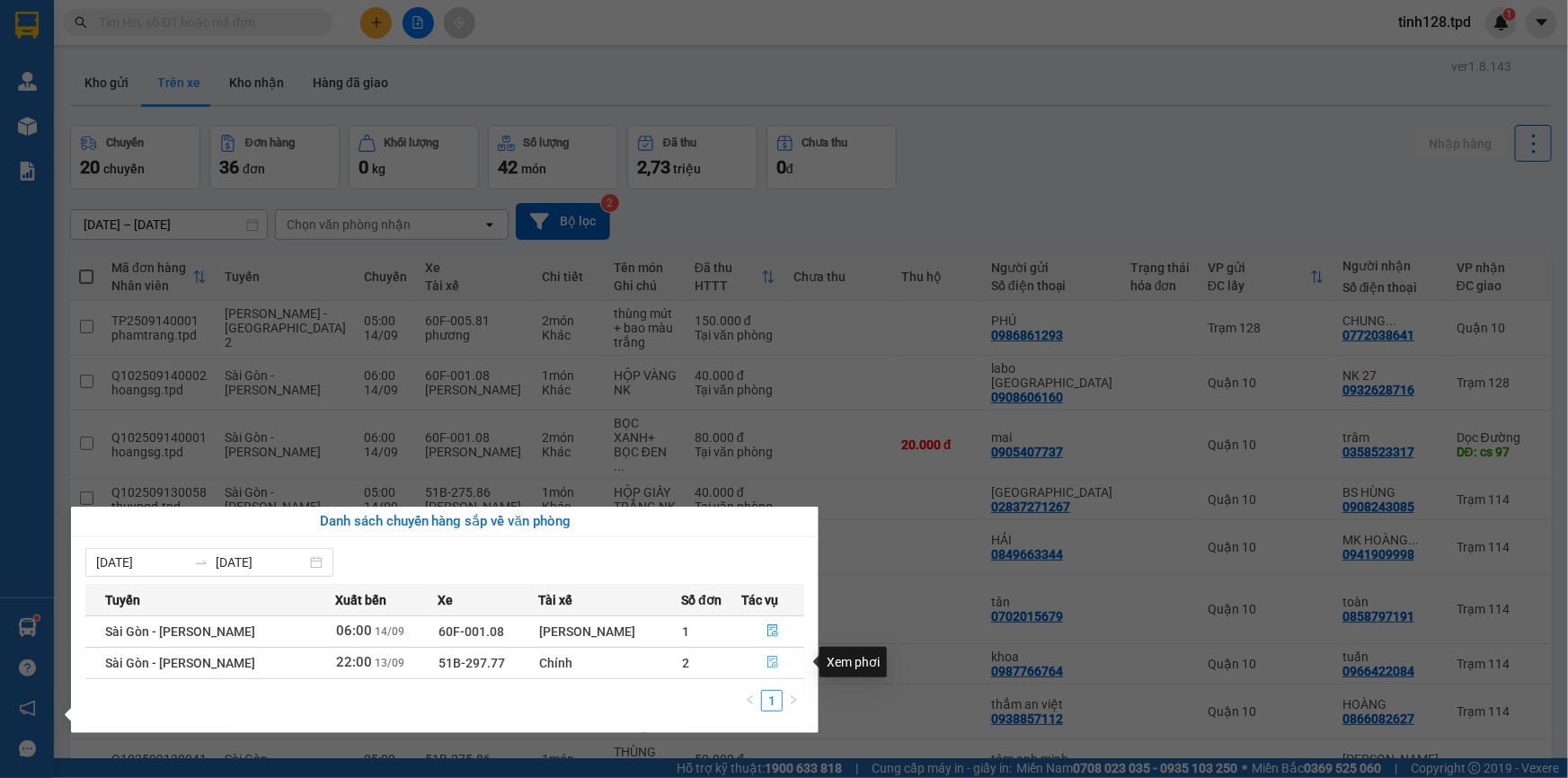
click at [774, 655] on button "button" at bounding box center [773, 663] width 61 height 29
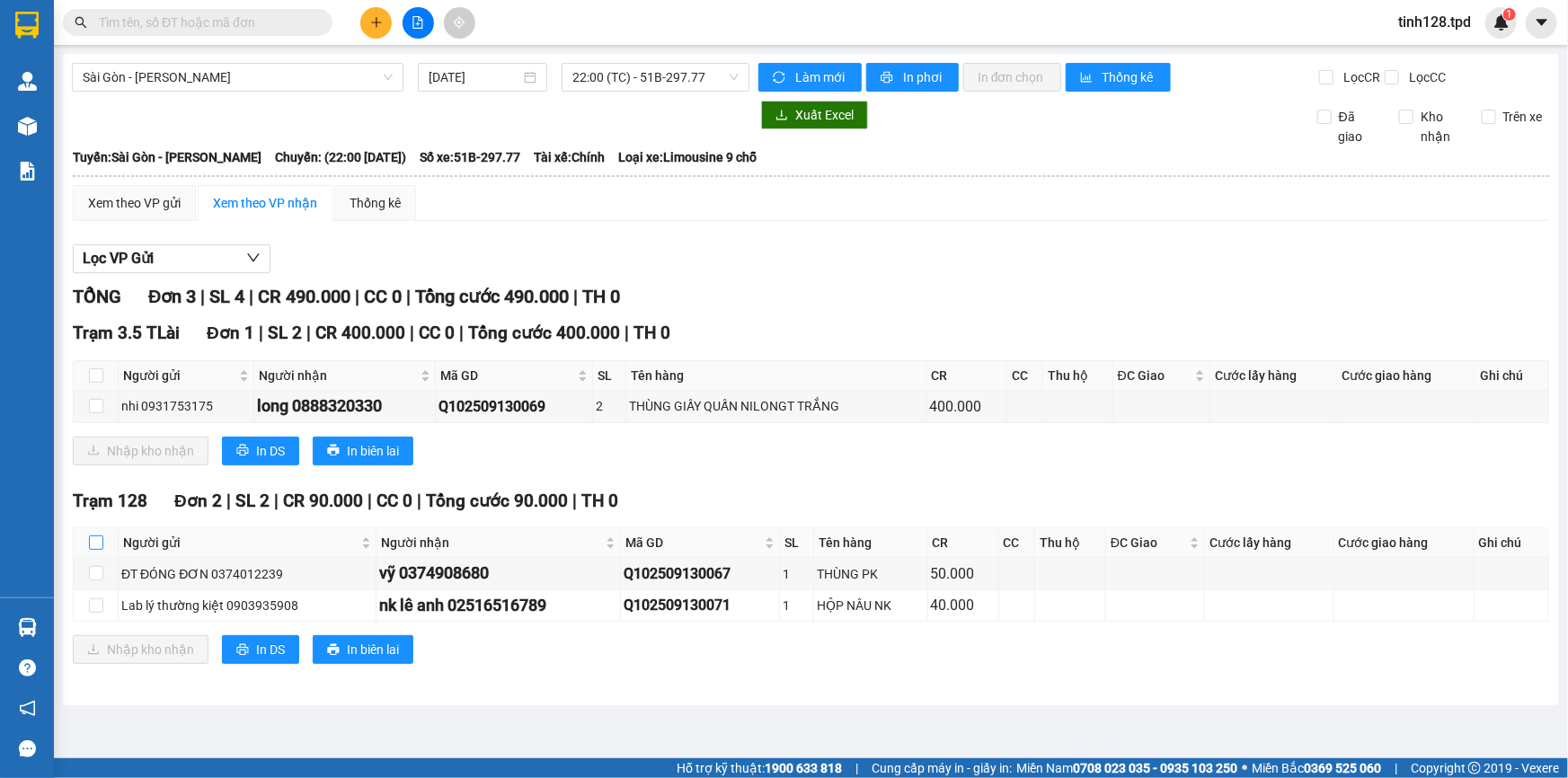
click at [97, 546] on th at bounding box center [97, 543] width 45 height 30
click at [93, 544] on input "checkbox" at bounding box center [96, 542] width 15 height 15
checkbox input "true"
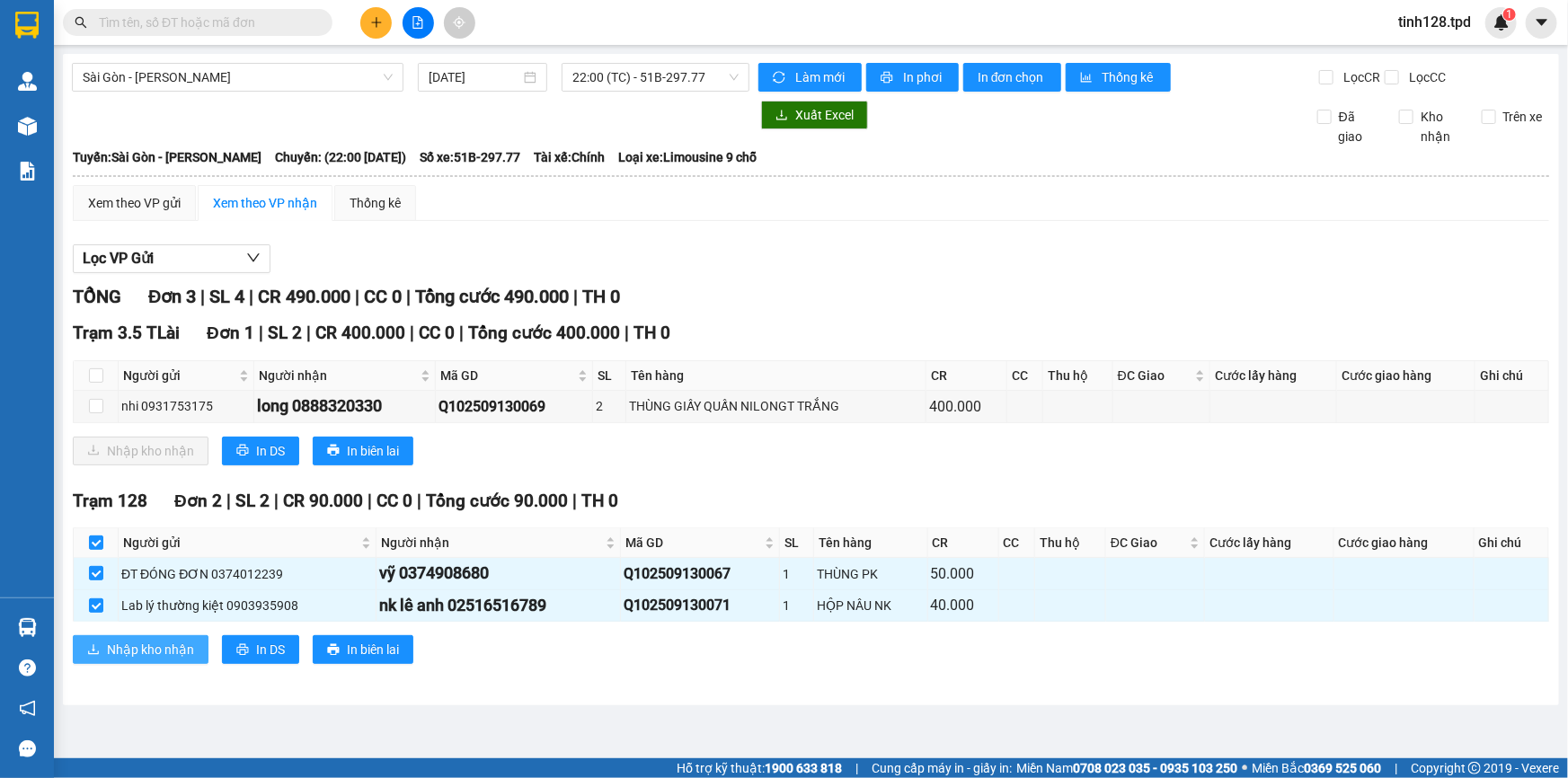
click at [136, 648] on span "Nhập kho nhận" at bounding box center [150, 650] width 87 height 20
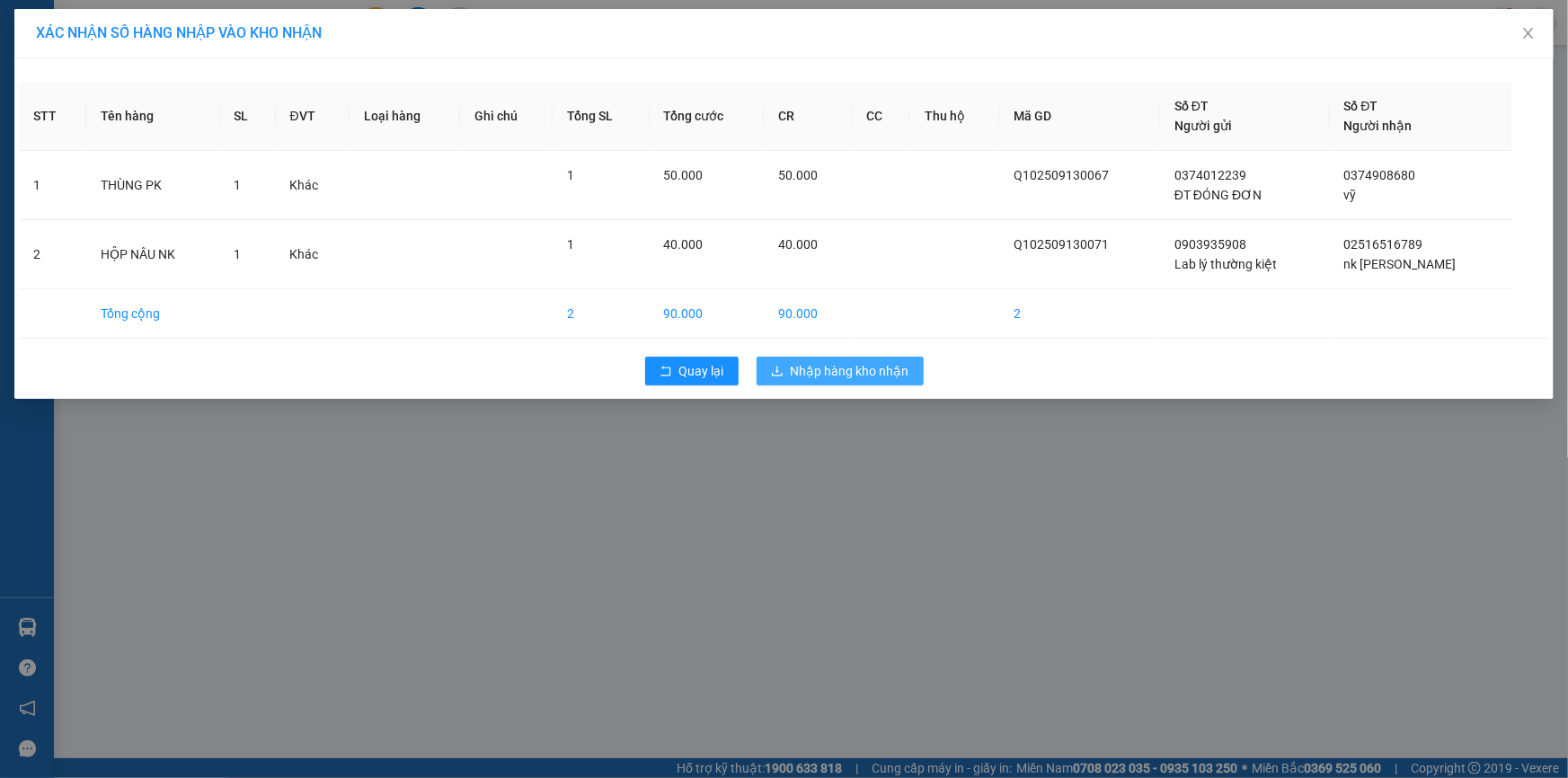
click at [878, 374] on span "Nhập hàng kho nhận" at bounding box center [850, 371] width 118 height 20
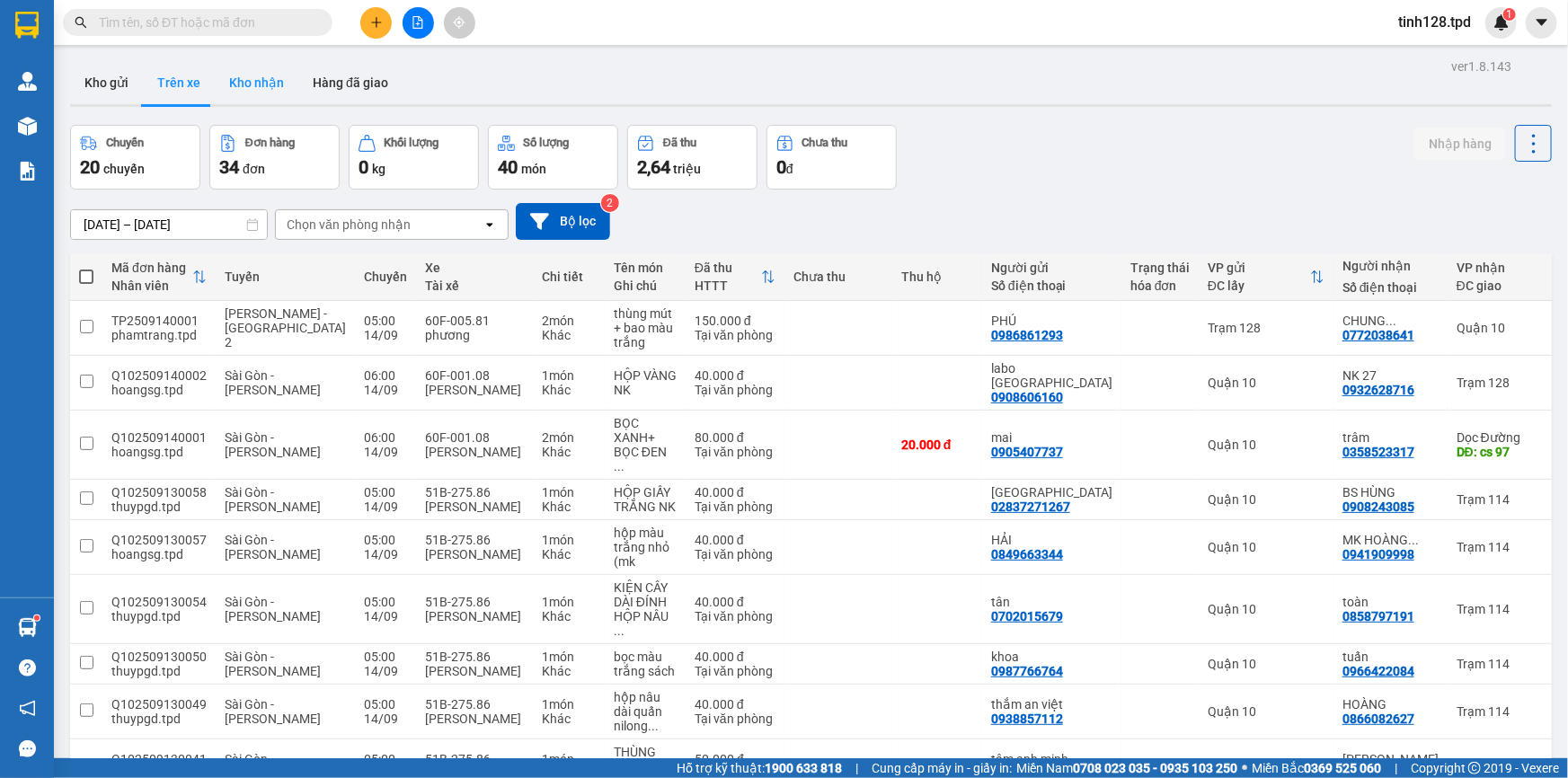
click at [216, 79] on button "Kho nhận" at bounding box center [256, 83] width 84 height 43
type input "[DATE] – [DATE]"
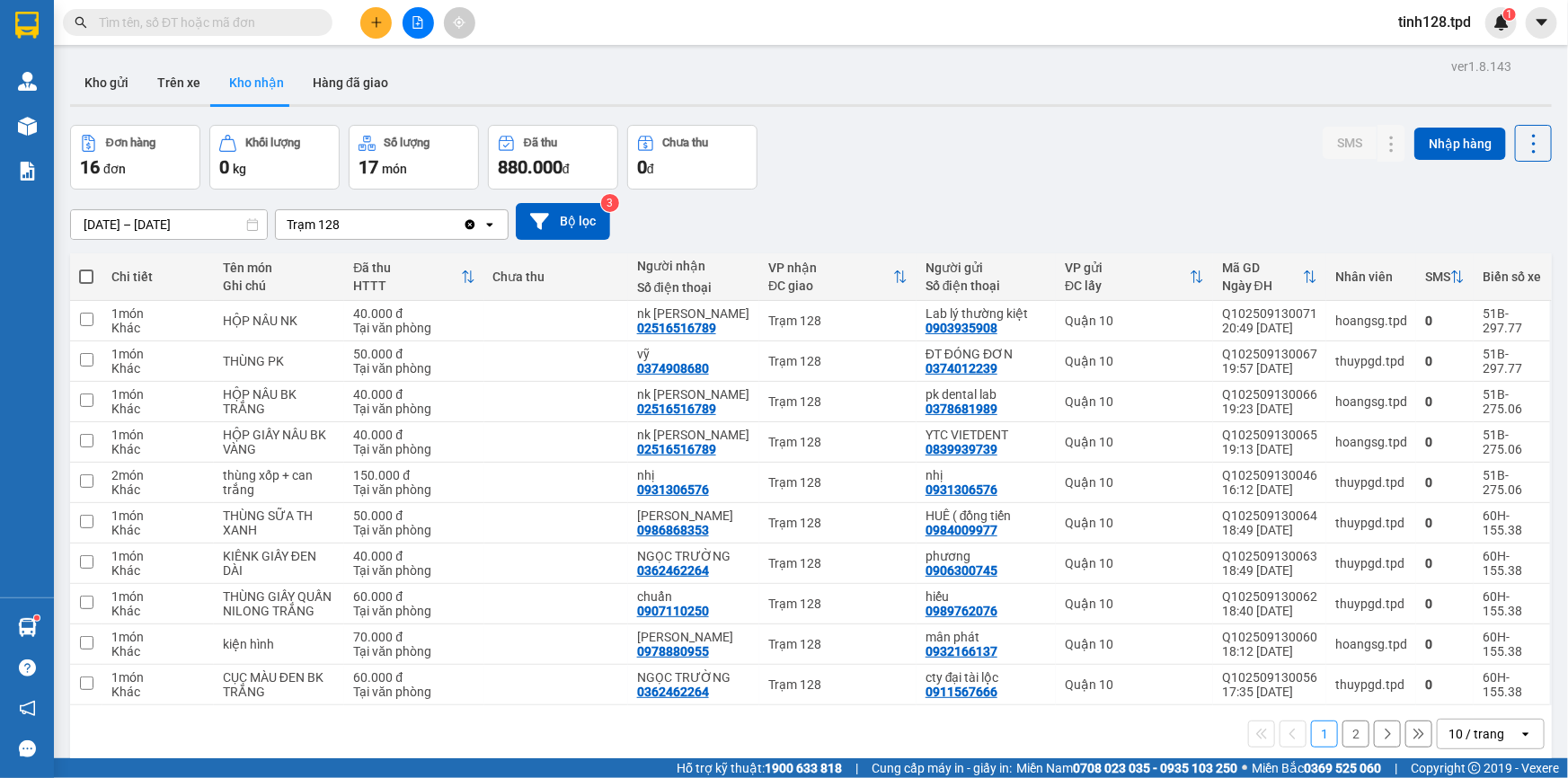
click at [1343, 736] on button "2" at bounding box center [1355, 734] width 27 height 27
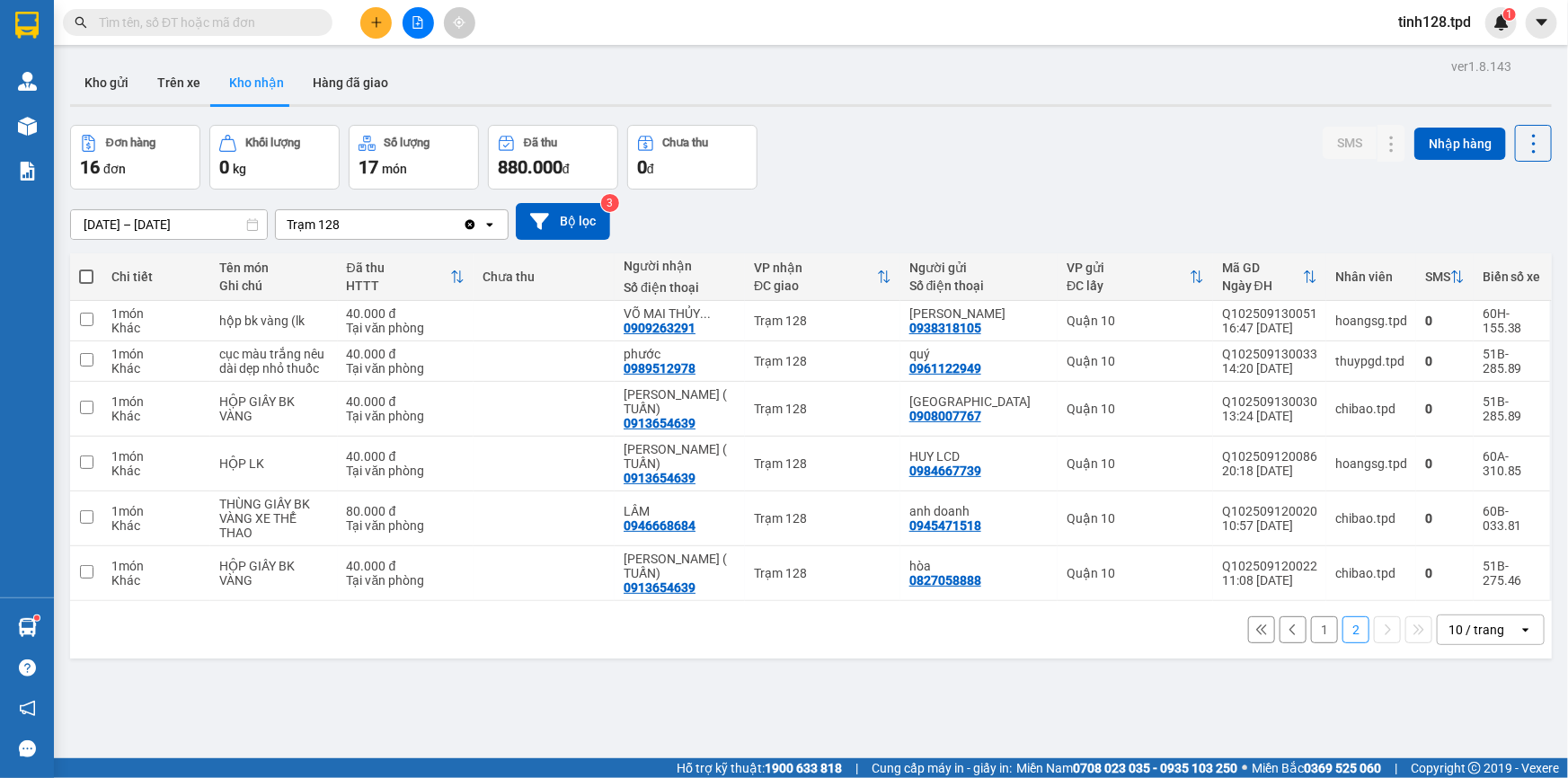
click at [276, 27] on input "text" at bounding box center [204, 23] width 212 height 20
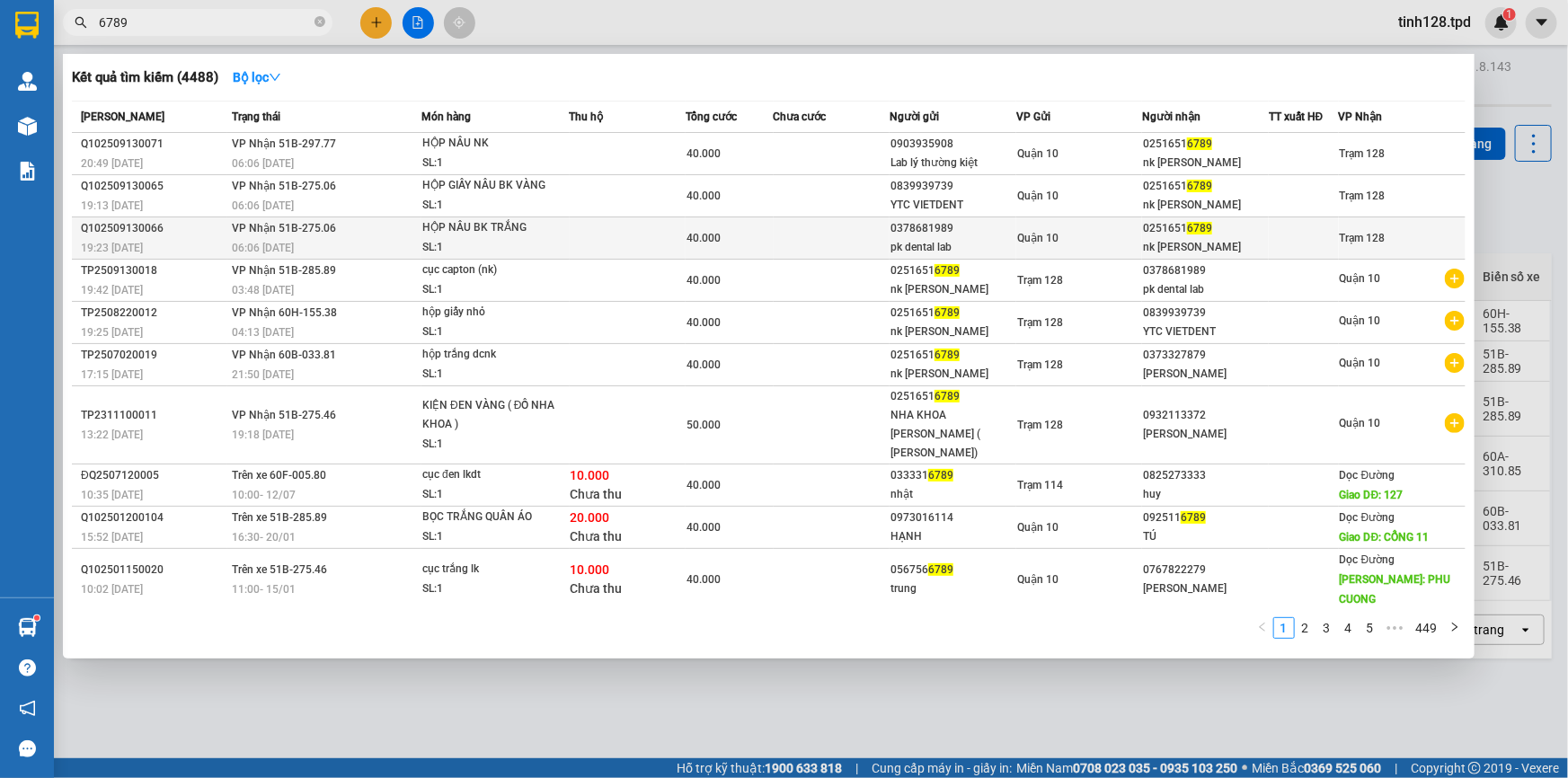
type input "6789"
click at [1133, 238] on div "Quận 10" at bounding box center [1079, 239] width 125 height 20
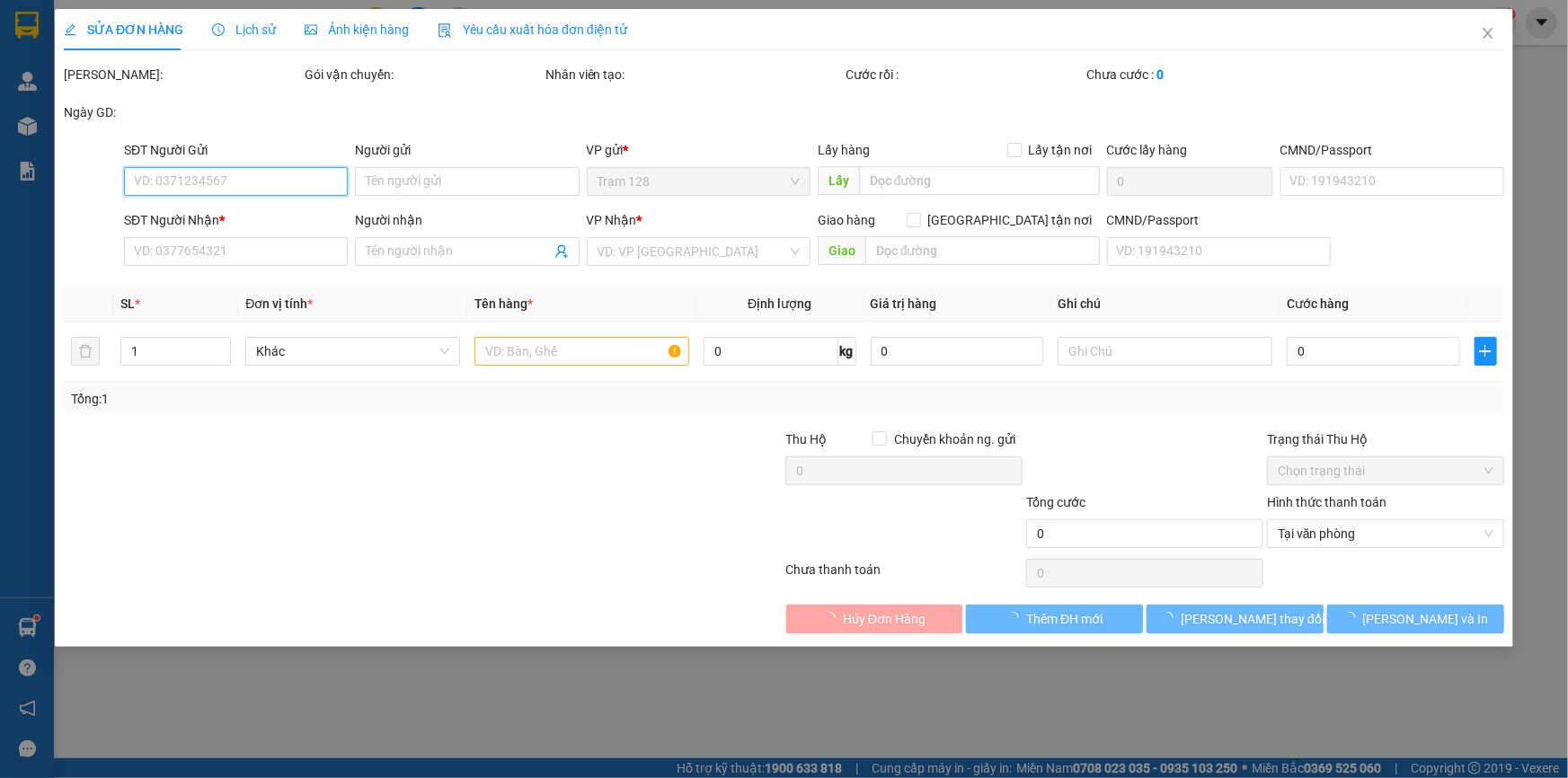
type input "0378681989"
type input "pk dental lab"
type input "241431788"
type input "02516516789"
type input "nk [PERSON_NAME]"
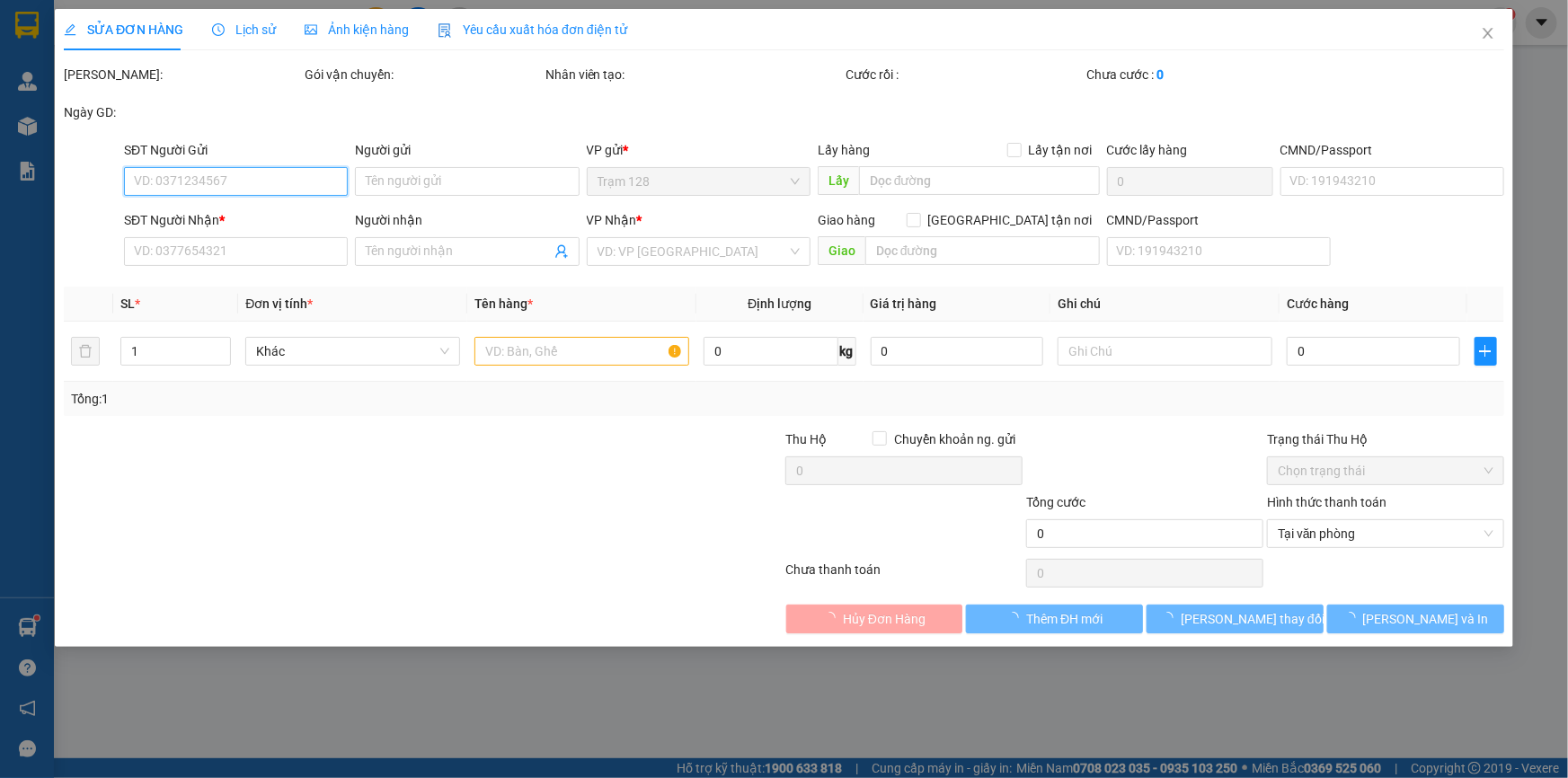
type input "40.000"
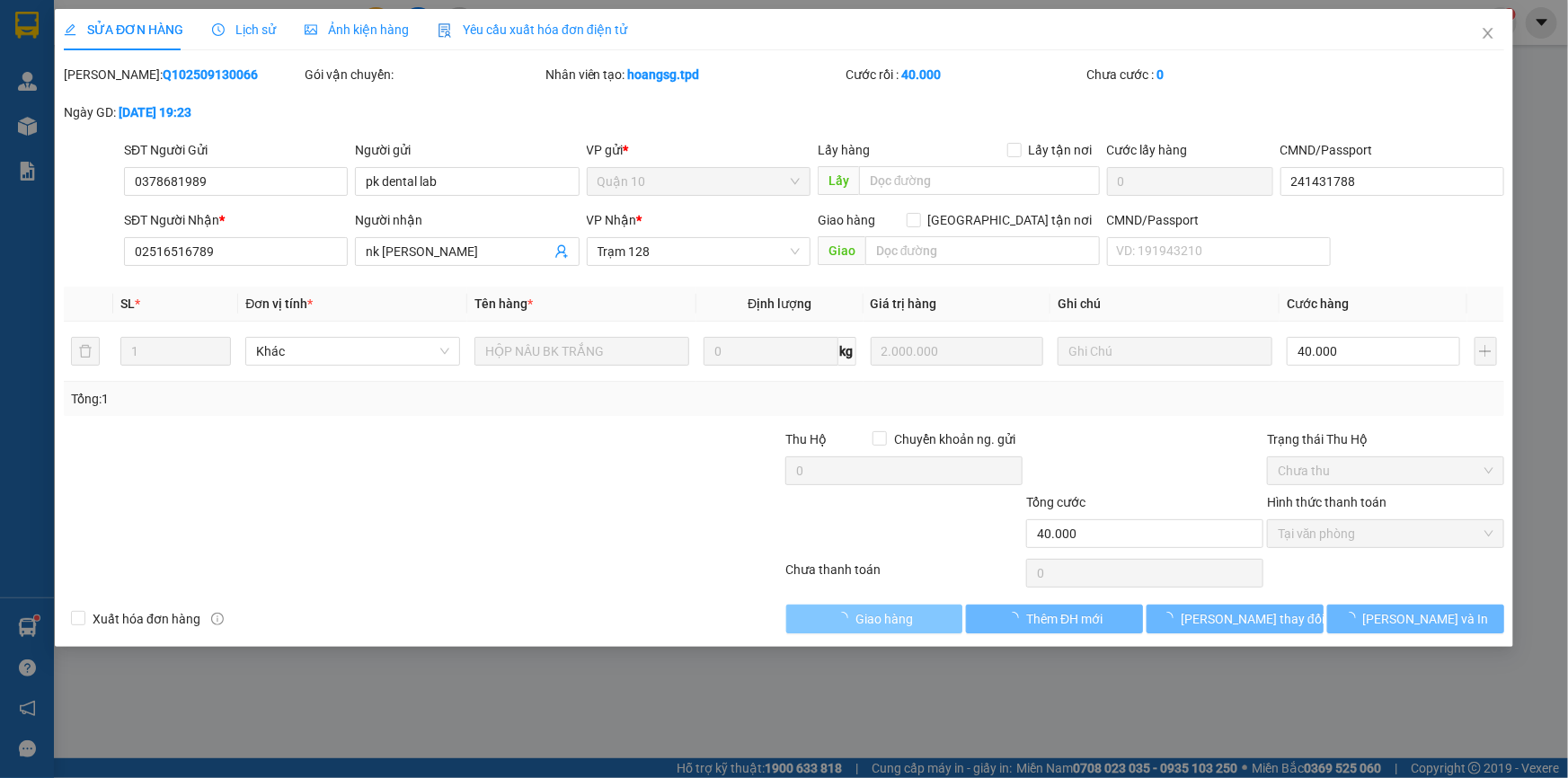
click at [916, 620] on button "Giao hàng" at bounding box center [875, 618] width 177 height 29
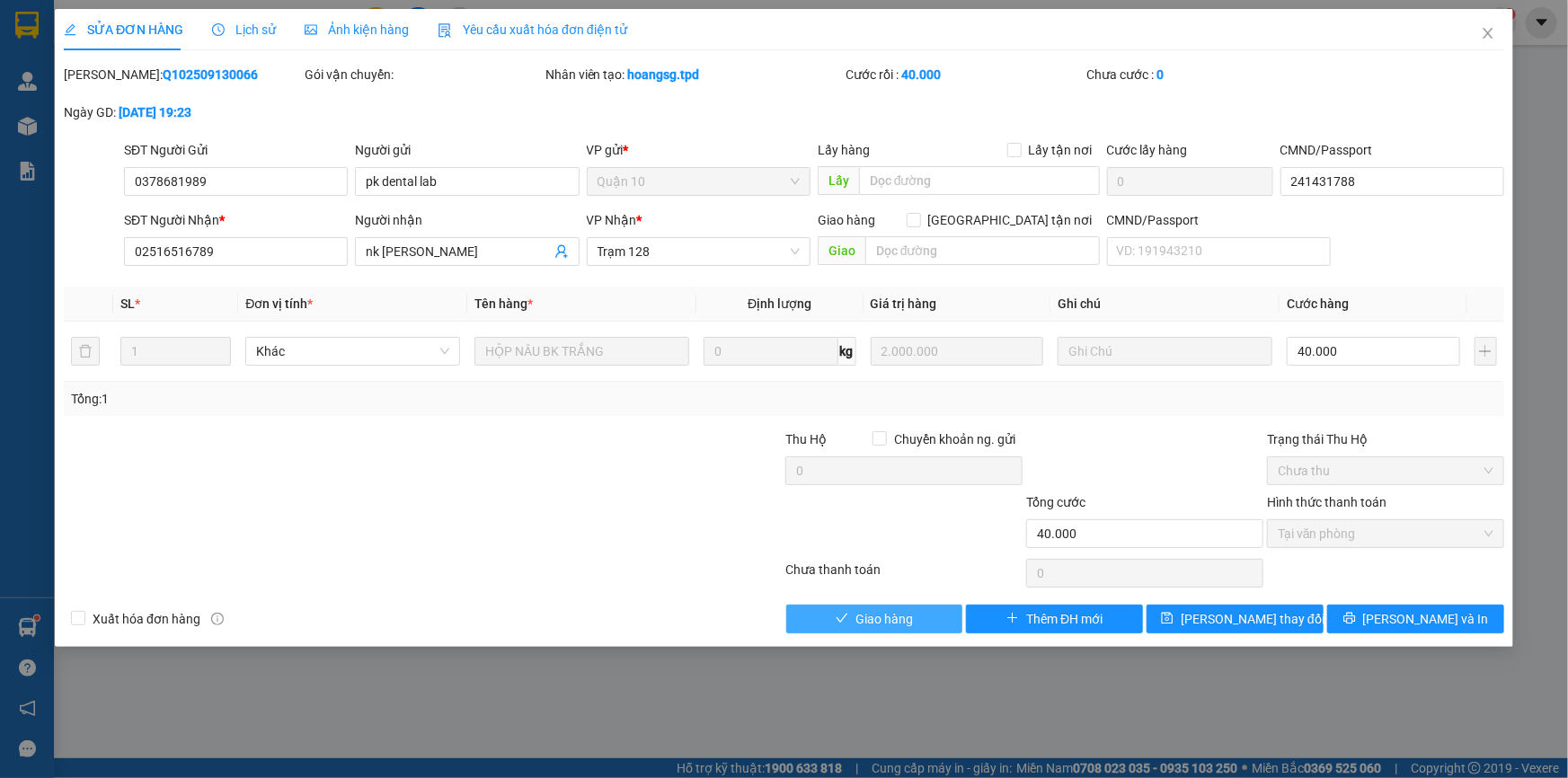
click at [916, 621] on button "Giao hàng" at bounding box center [875, 618] width 177 height 29
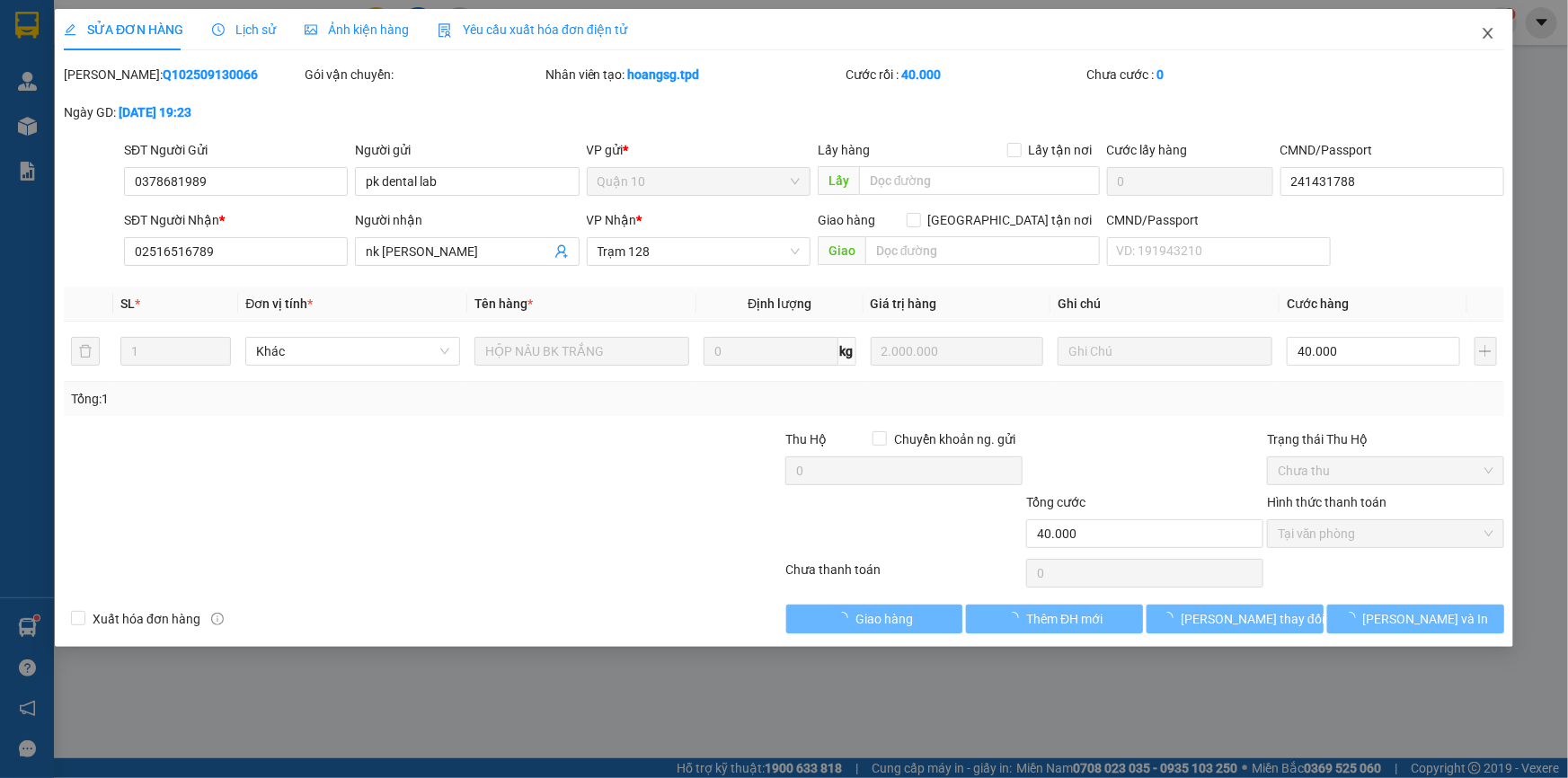
click at [1485, 35] on icon "close" at bounding box center [1487, 33] width 15 height 15
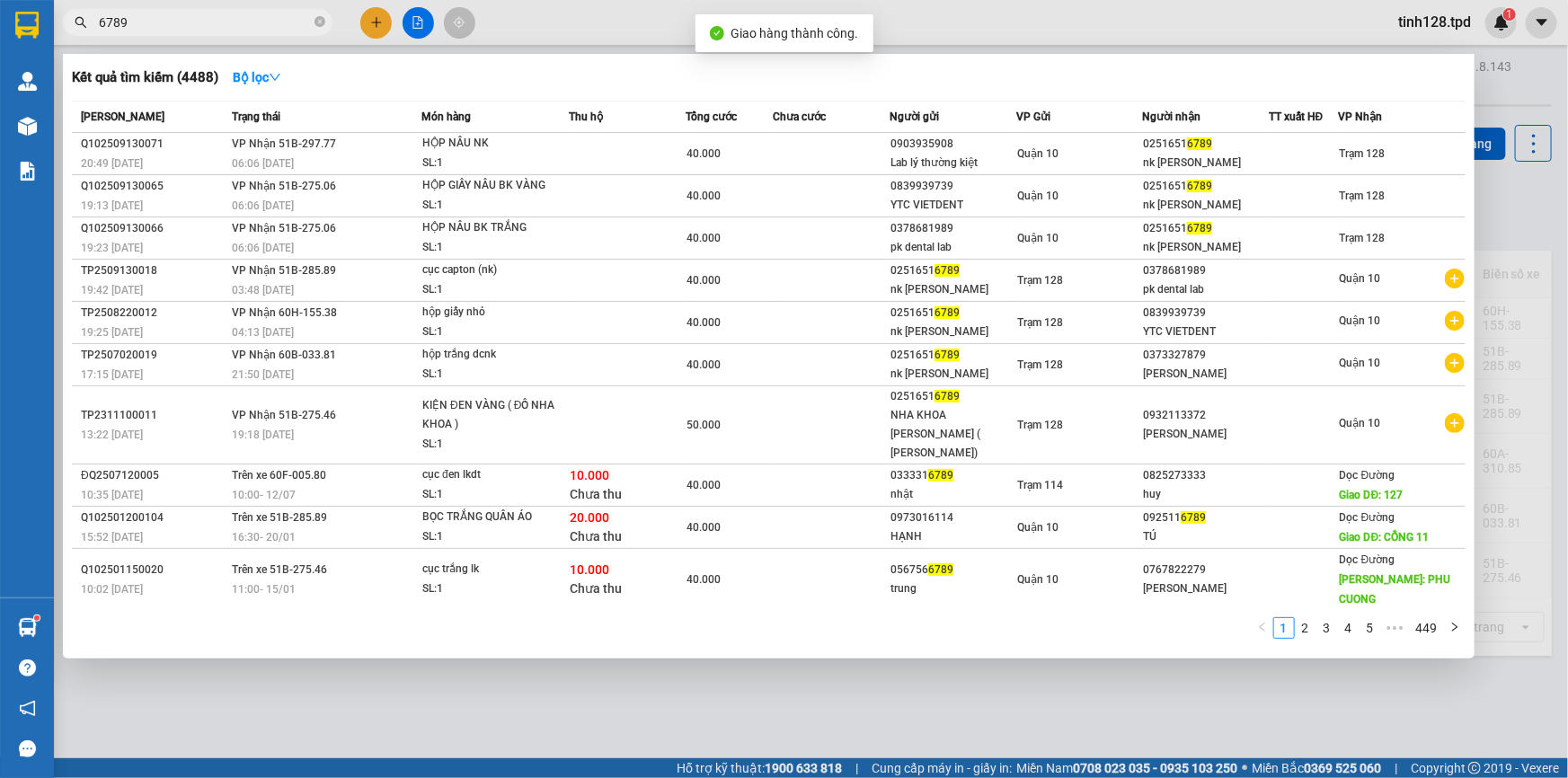
click at [186, 29] on input "6789" at bounding box center [204, 23] width 212 height 20
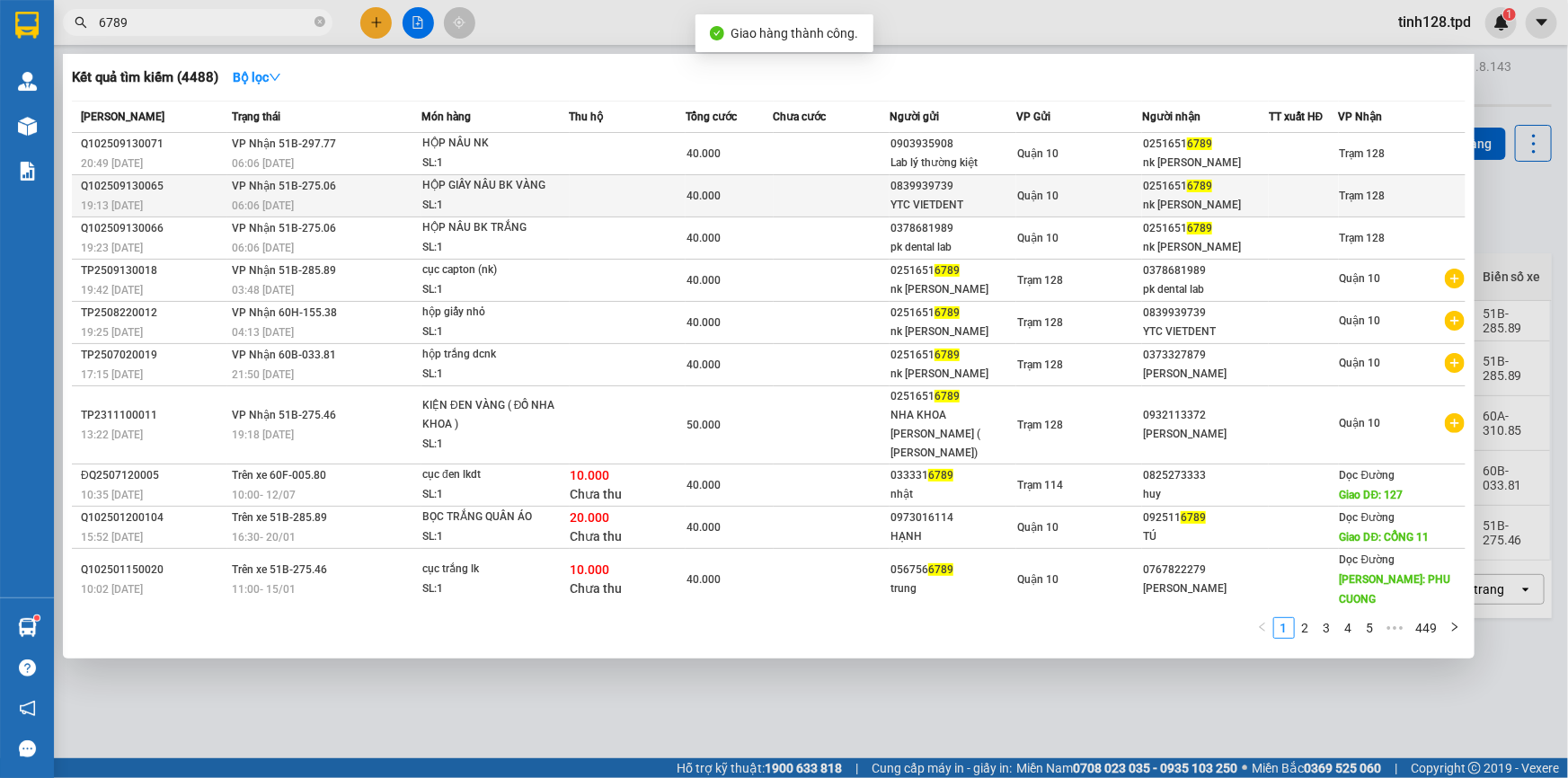
click at [430, 201] on div "SL: 1" at bounding box center [489, 206] width 135 height 20
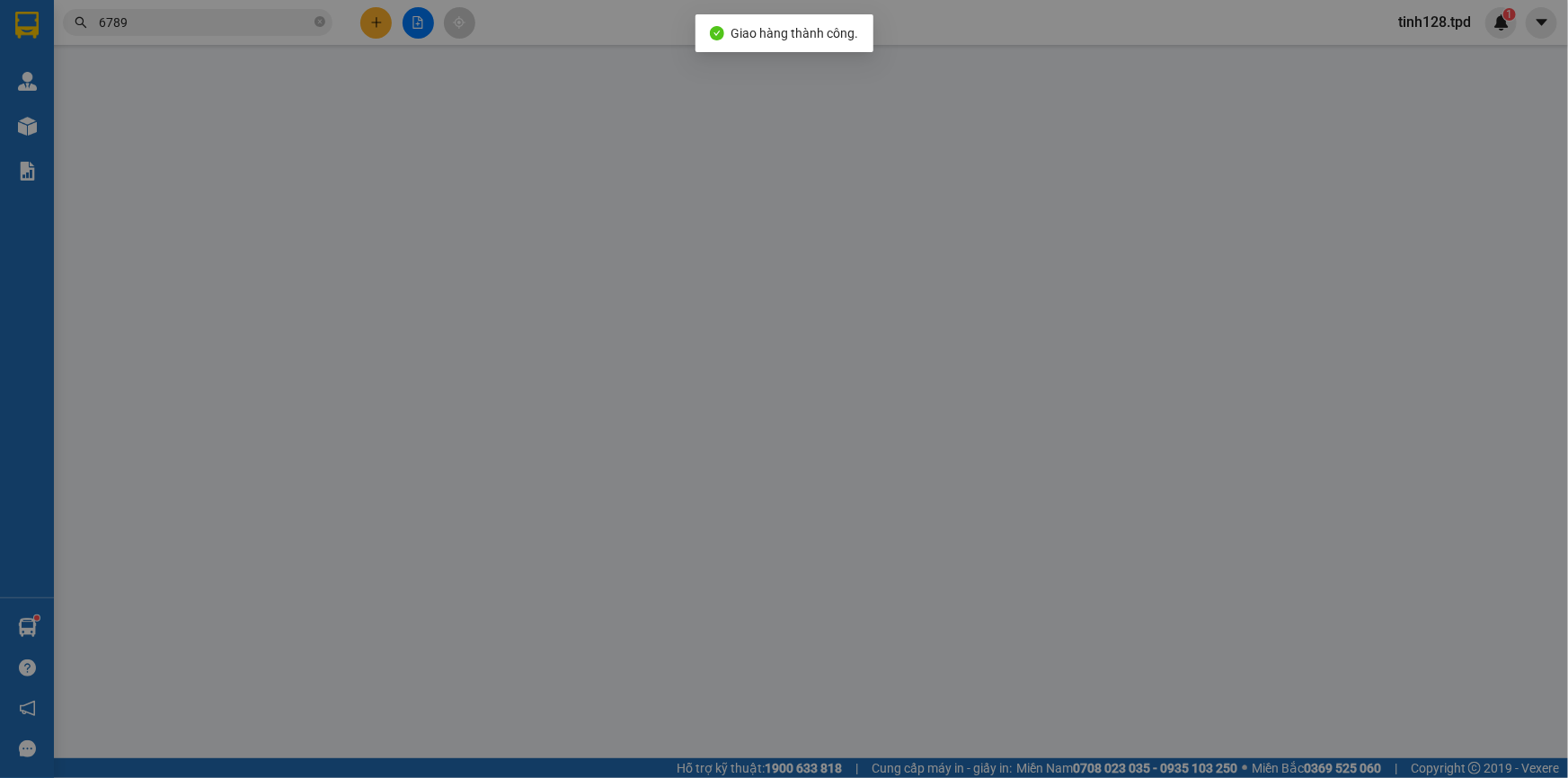
type input "0839939739"
type input "YTC VIETDENT"
type input "079084024795"
type input "02516516789"
type input "nk [PERSON_NAME]"
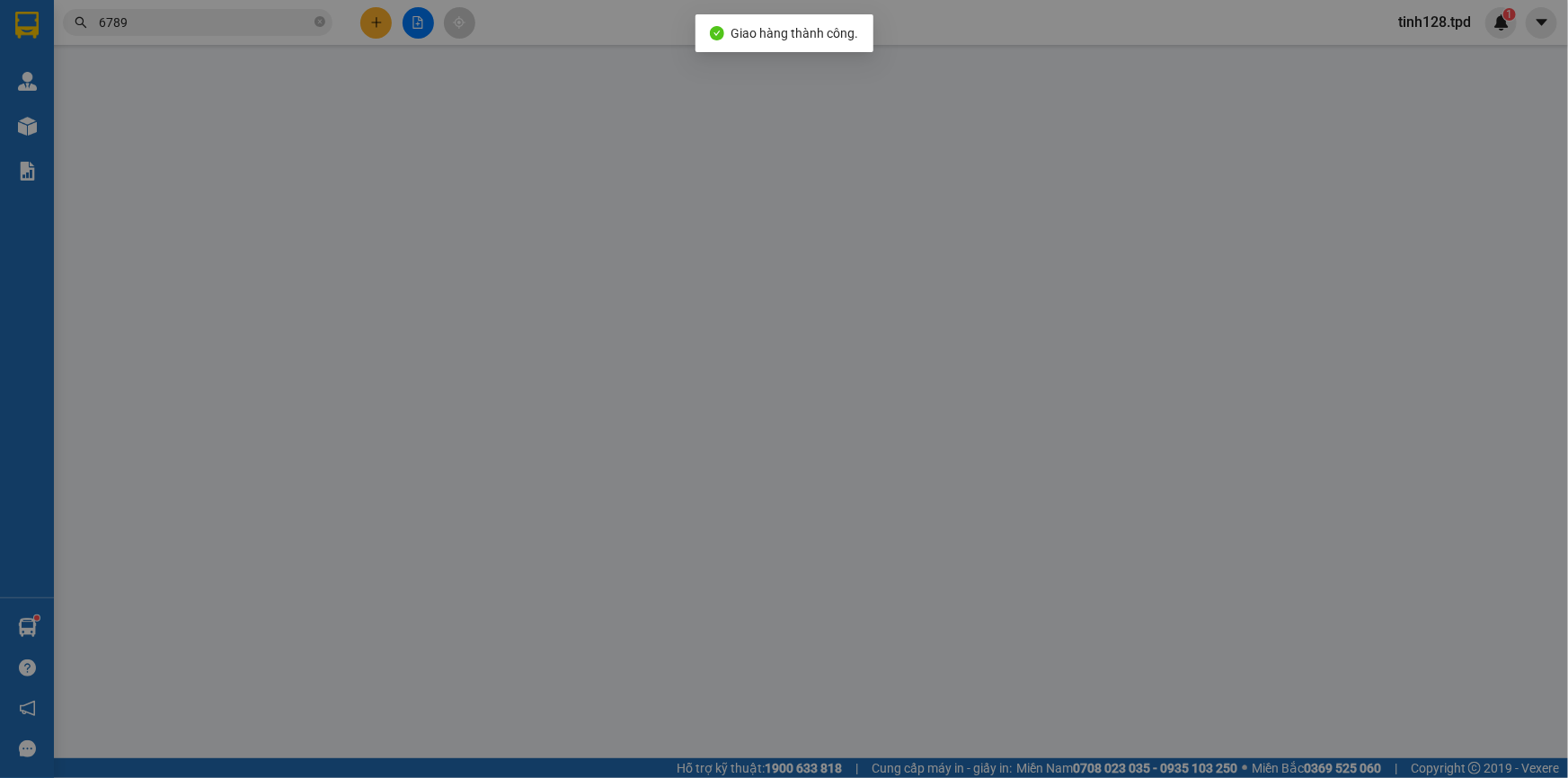
type input "40.000"
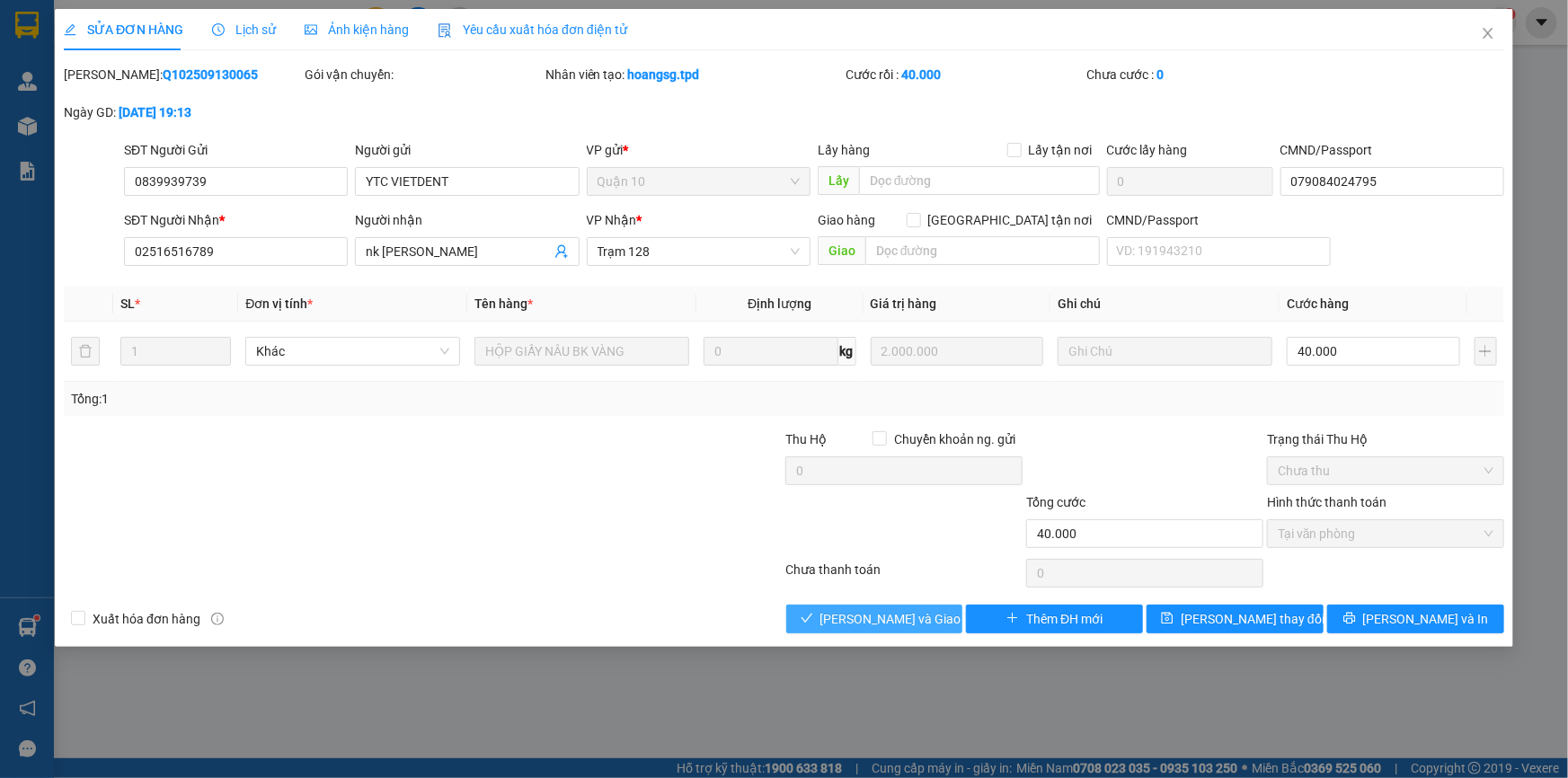
click at [879, 623] on span "[PERSON_NAME] và Giao hàng" at bounding box center [906, 619] width 172 height 20
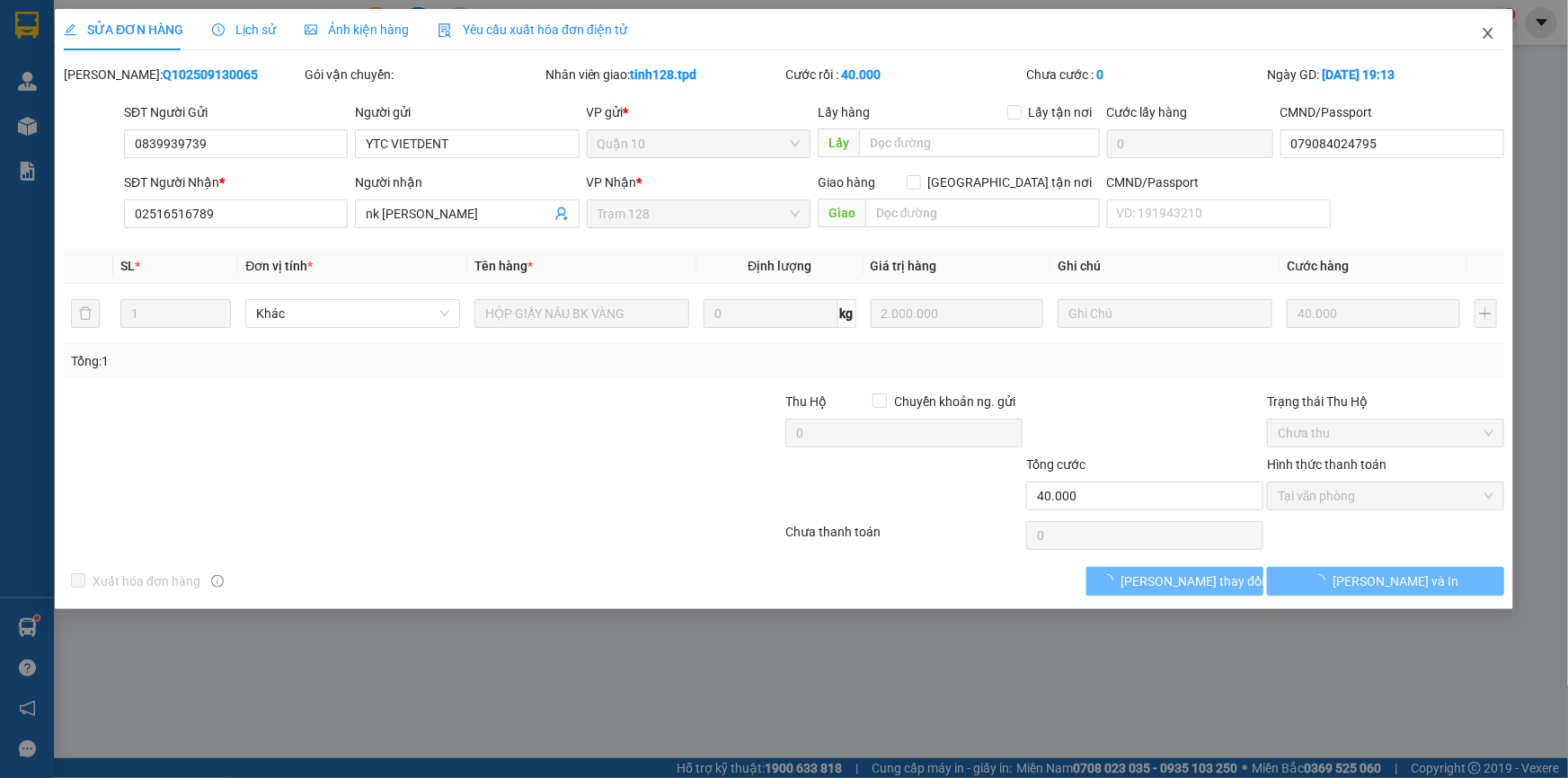
click at [1486, 40] on icon "close" at bounding box center [1487, 33] width 15 height 15
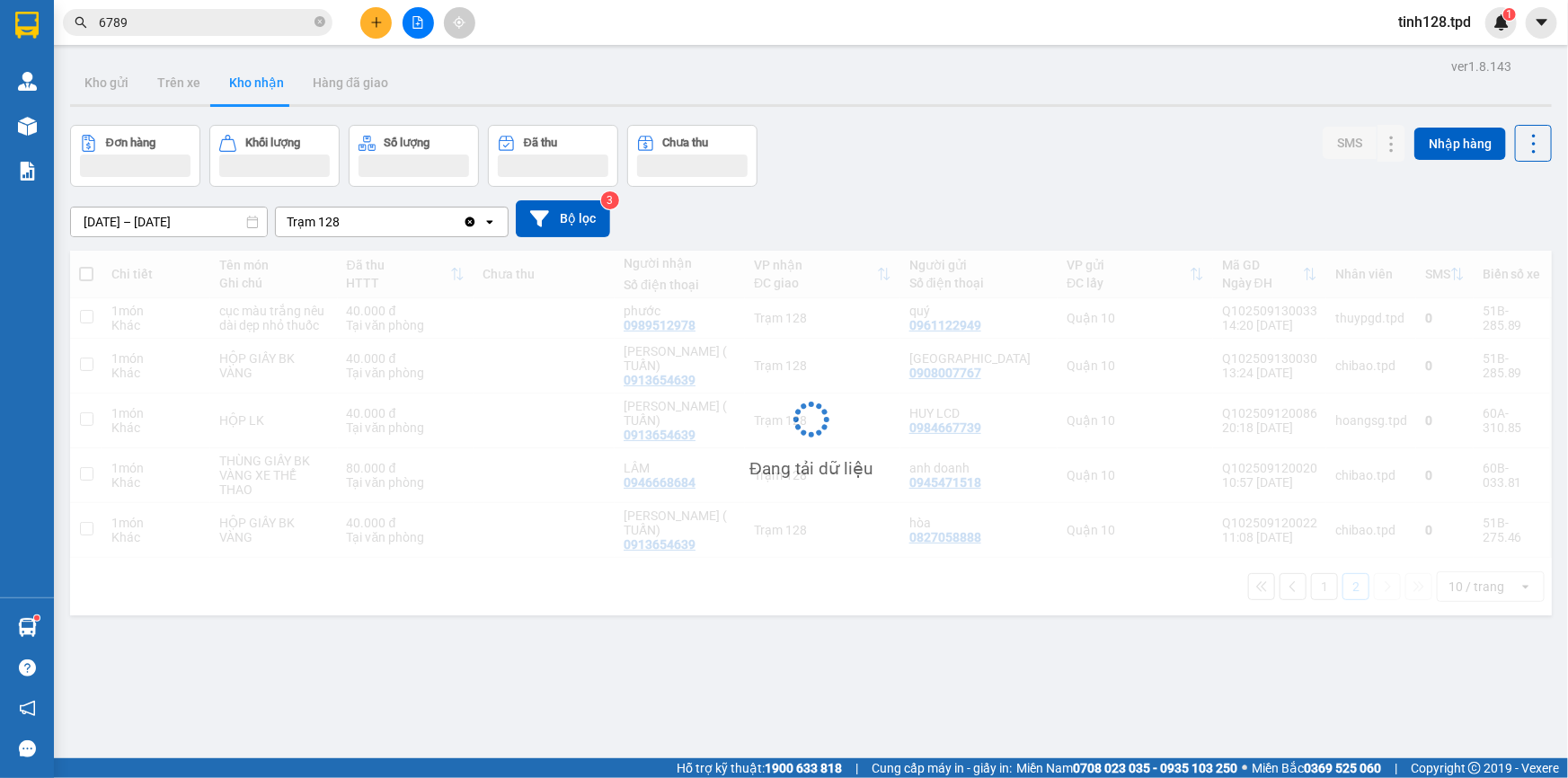
click at [257, 26] on input "6789" at bounding box center [204, 23] width 212 height 20
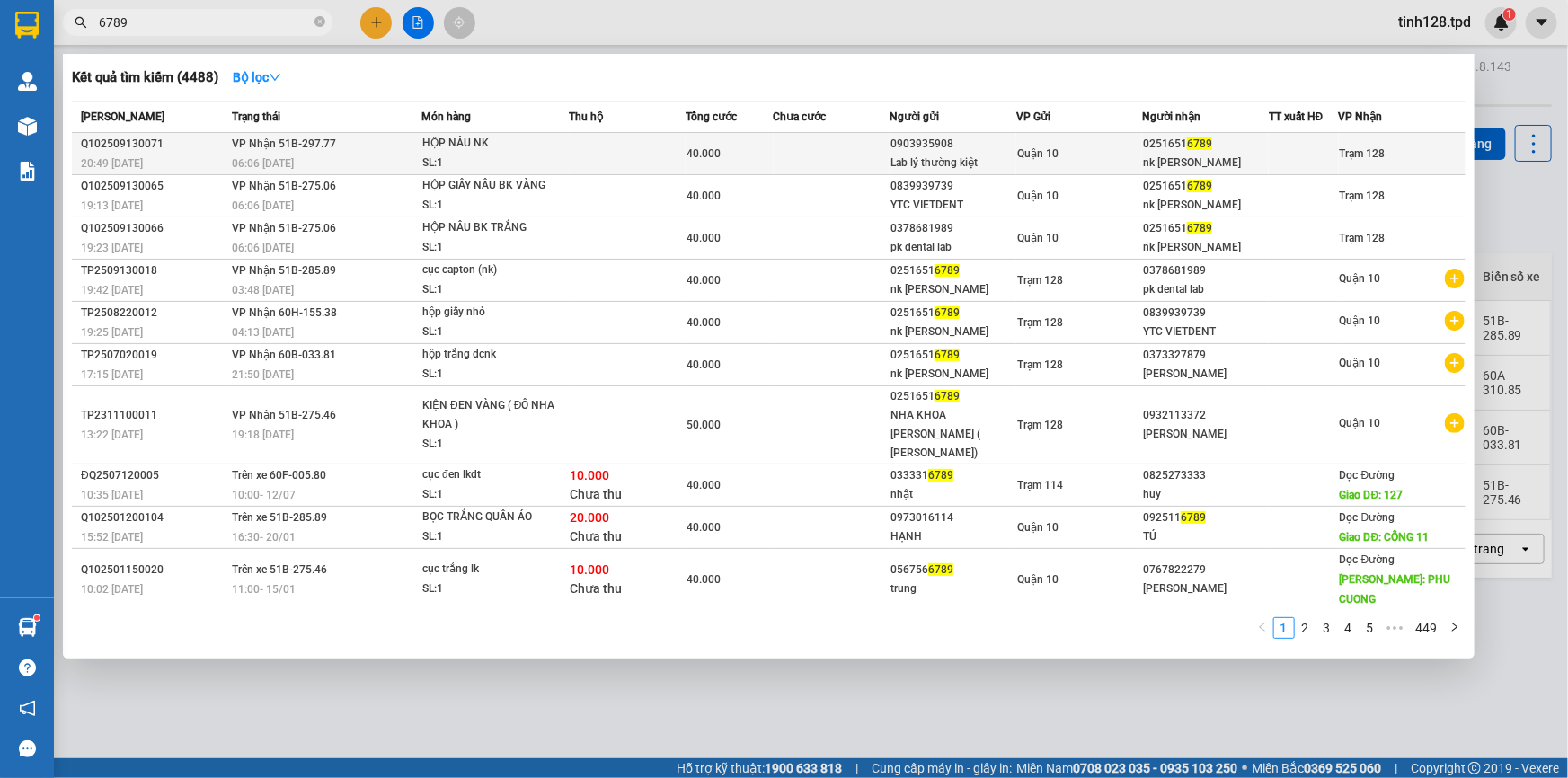
click at [503, 165] on div "SL: 1" at bounding box center [489, 164] width 135 height 20
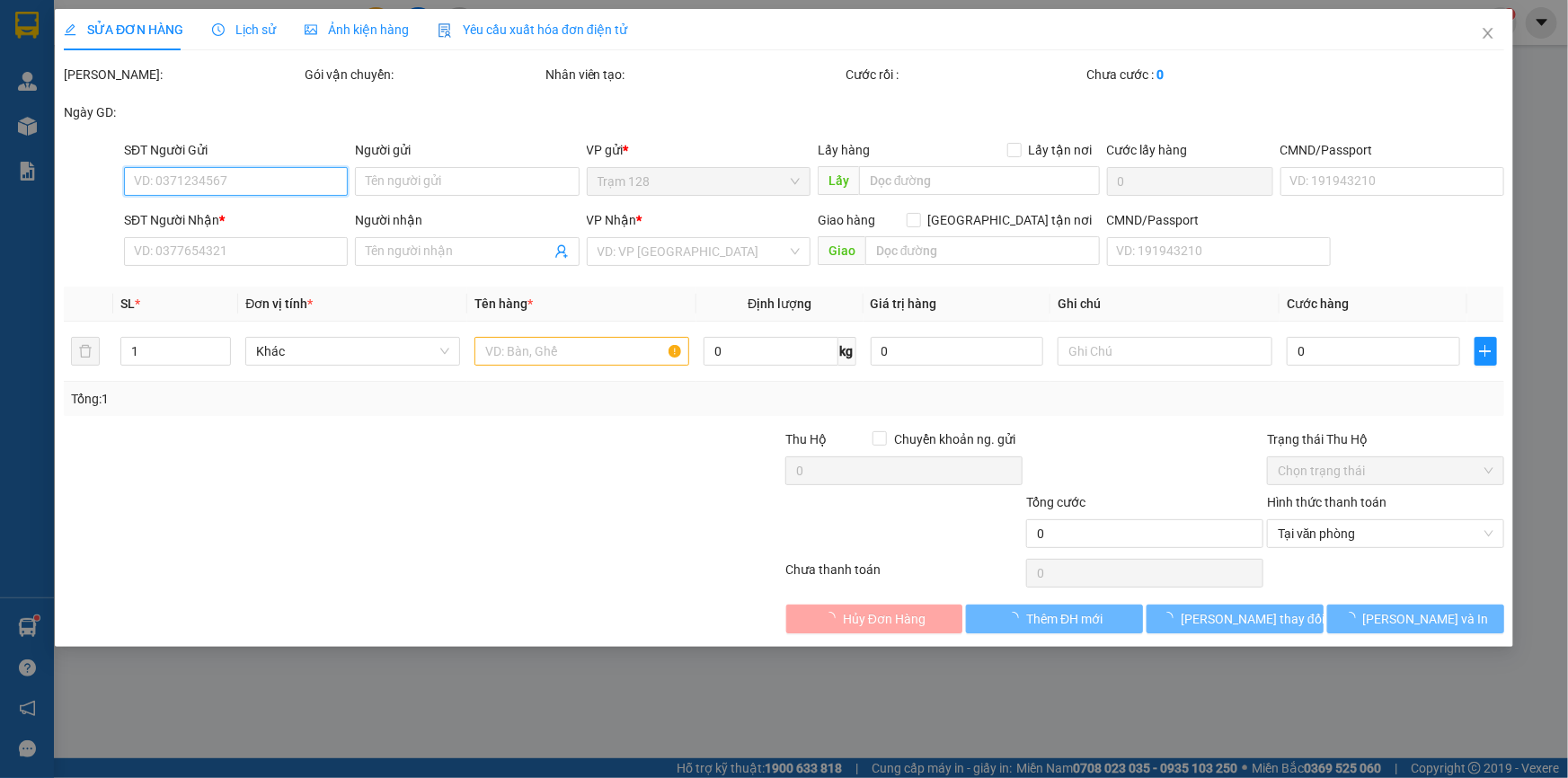
type input "0903935908"
type input "Lab lý thường kiệt"
type input "046070003309"
type input "02516516789"
type input "nk [PERSON_NAME]"
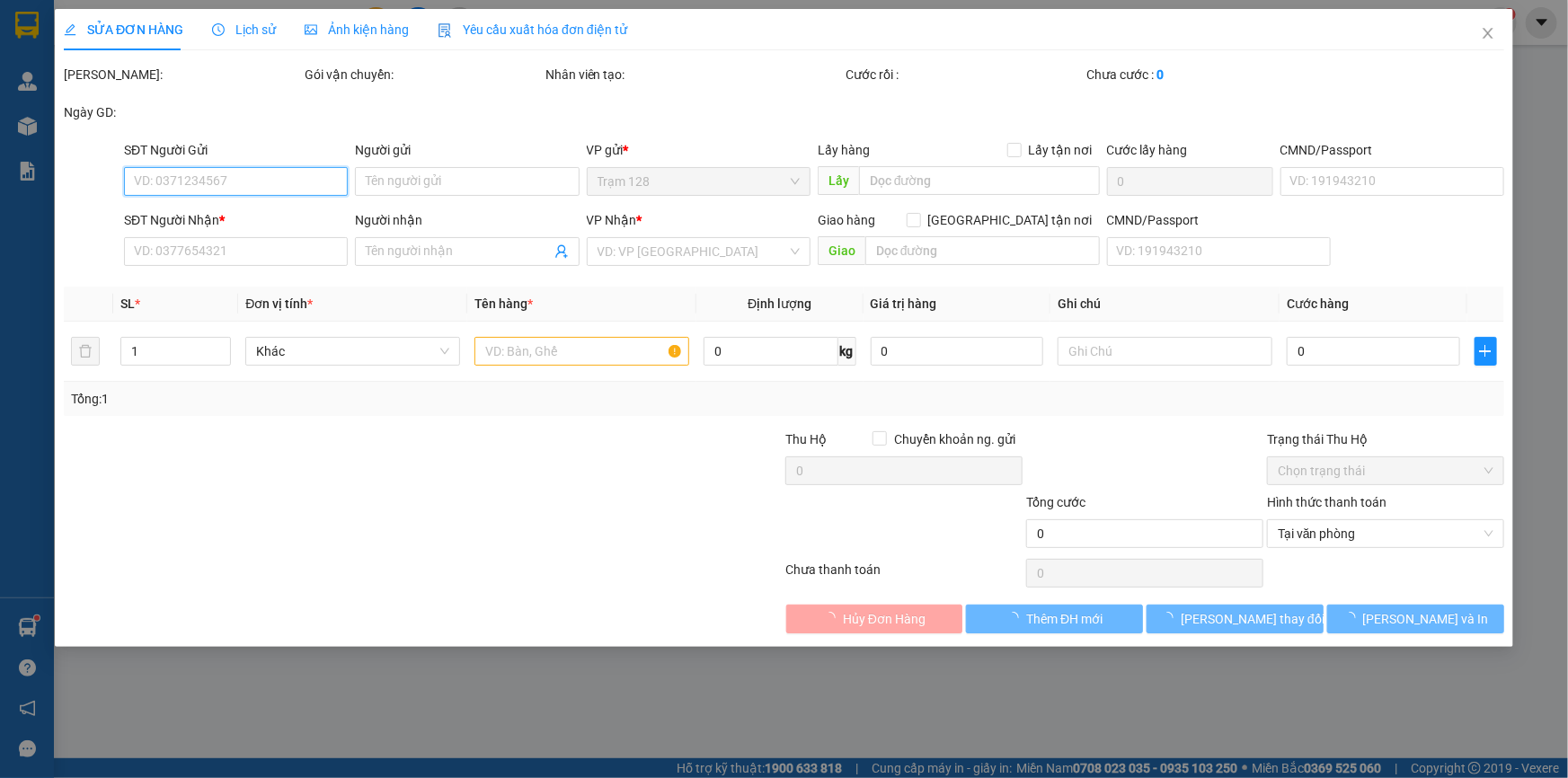
type input "40.000"
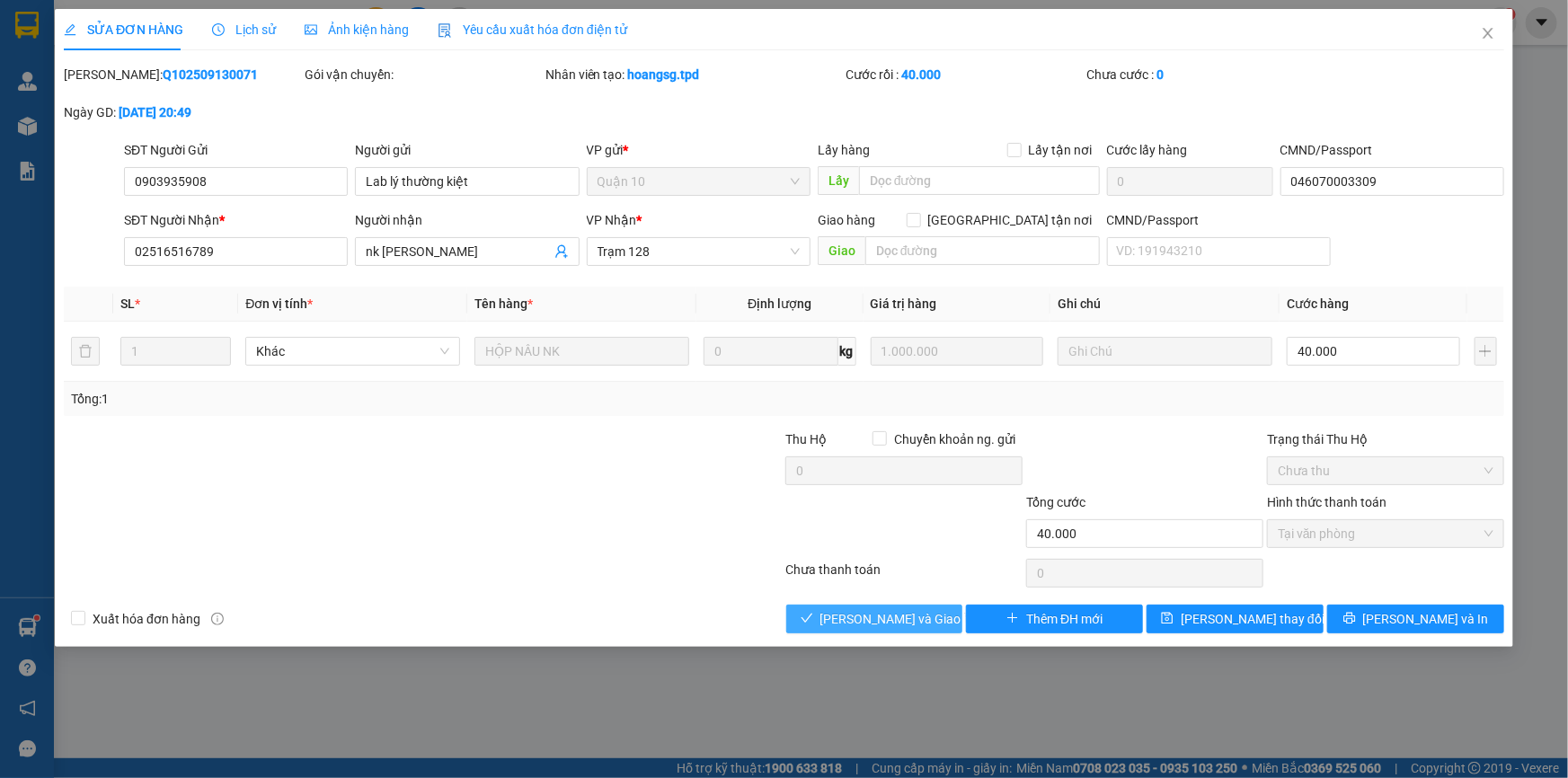
click at [921, 623] on button "[PERSON_NAME] và Giao hàng" at bounding box center [875, 618] width 177 height 29
